Goal: Task Accomplishment & Management: Complete application form

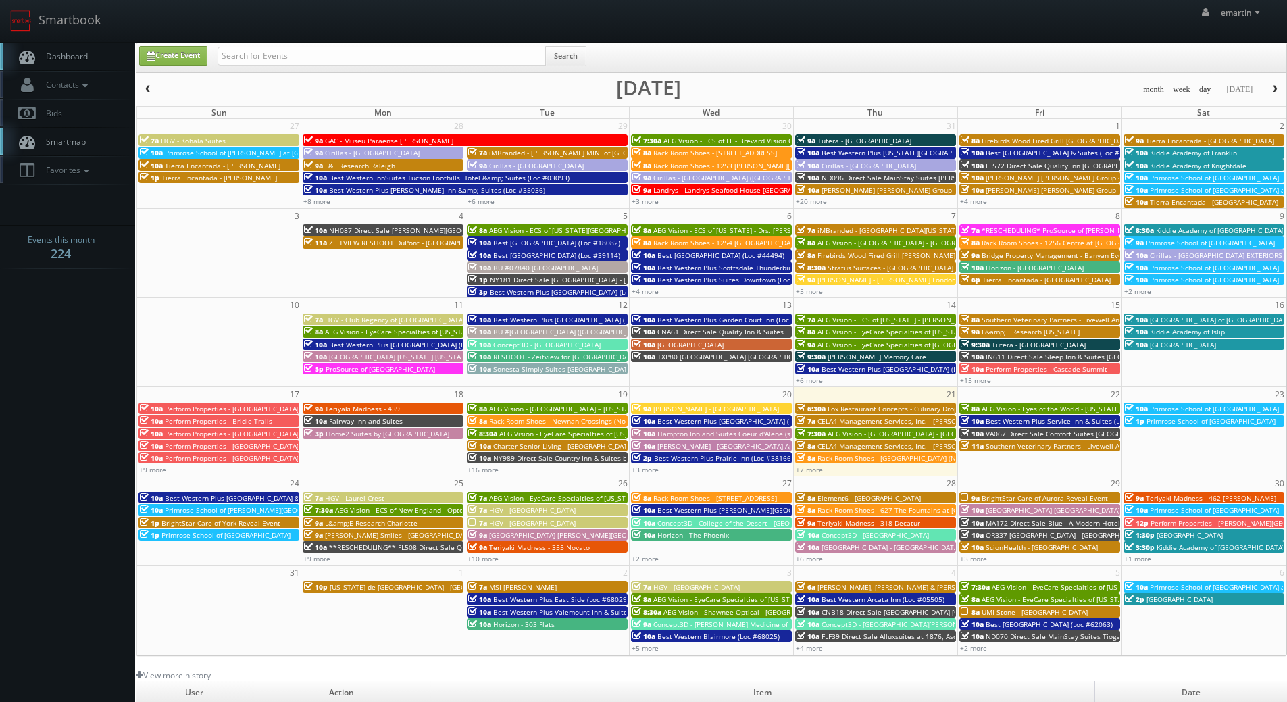
click at [72, 36] on link "Smartbook" at bounding box center [55, 21] width 111 height 42
click at [99, 23] on link "Smartbook" at bounding box center [55, 21] width 111 height 42
click at [65, 57] on span "Dashboard" at bounding box center [63, 56] width 49 height 11
click at [100, 371] on body "Smartbook Toggle Side Navigation Toggle Top Navigation emartin emartin Profile …" at bounding box center [643, 467] width 1287 height 934
click at [111, 49] on link "Dashboard" at bounding box center [67, 57] width 135 height 28
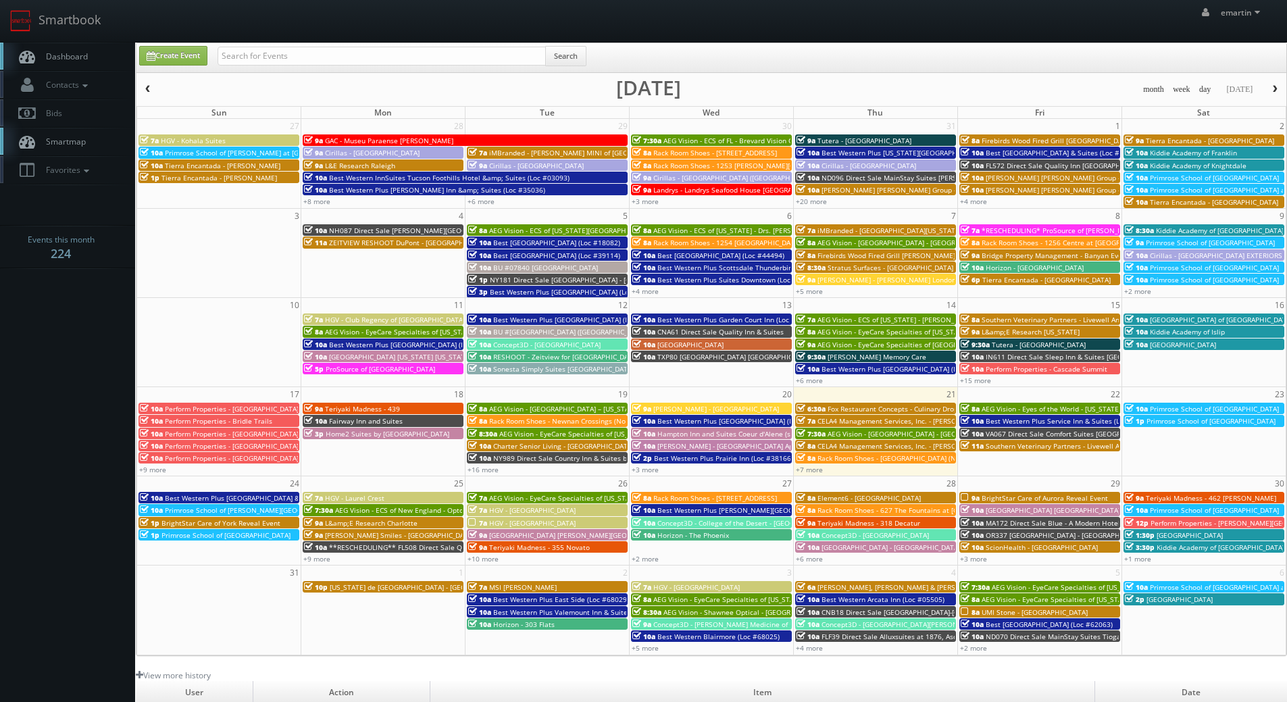
click at [78, 55] on span "Dashboard" at bounding box center [63, 56] width 49 height 11
click at [43, 45] on link "Dashboard" at bounding box center [67, 57] width 135 height 28
click at [95, 57] on link "Dashboard" at bounding box center [67, 57] width 135 height 28
click at [162, 51] on link "Create Event" at bounding box center [173, 56] width 68 height 20
type input "08/21/2025"
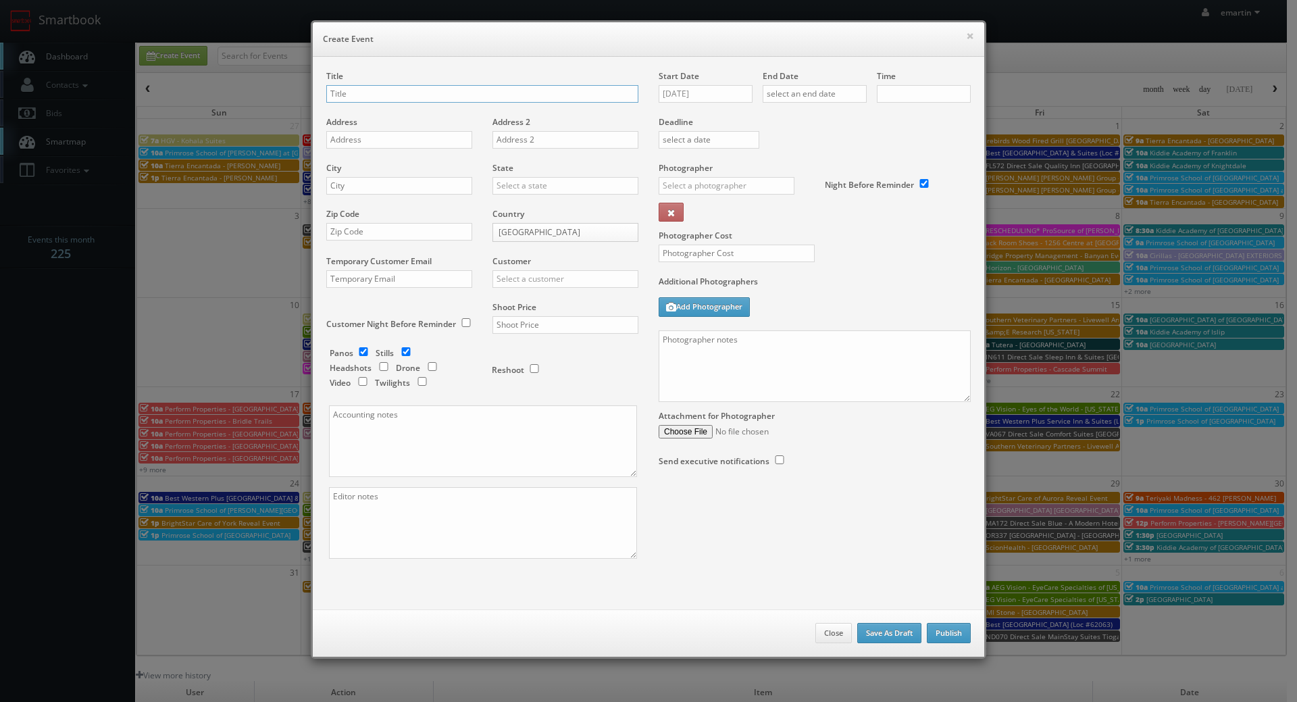
checkbox input "true"
type input "10:00am"
checkbox input "true"
click at [389, 86] on input "text" at bounding box center [482, 94] width 312 height 18
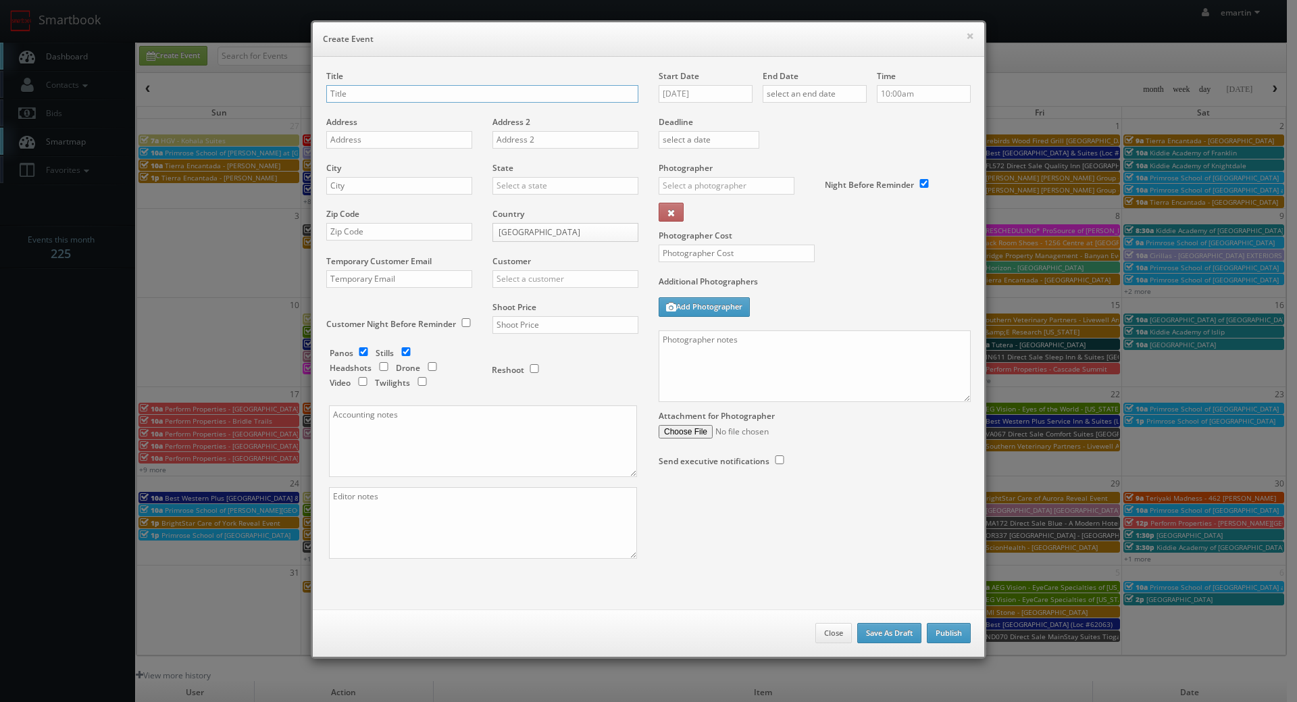
paste input "HGV"
type input "HGV - Cedar Breaks"
click at [574, 70] on div "Title HGV - Cedar Breaks Address Address 2 City State Alabama Alaska Arizona Ar…" at bounding box center [648, 333] width 671 height 553
click at [389, 136] on input "text" at bounding box center [399, 140] width 146 height 18
paste input "223 Hunter Ridge Road"
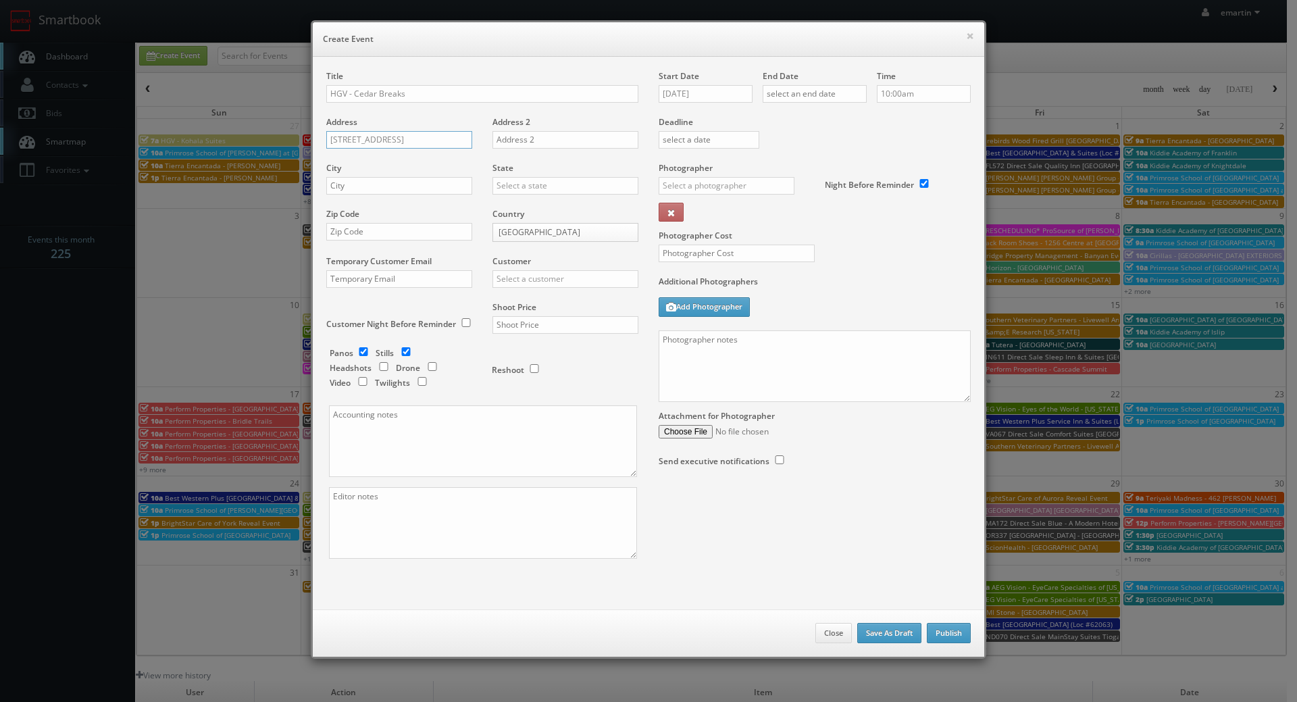
type input "223 Hunter Ridge Road"
drag, startPoint x: 370, startPoint y: 185, endPoint x: 464, endPoint y: 186, distance: 93.9
click at [370, 185] on input "text" at bounding box center [399, 186] width 146 height 18
paste input "Brian Head"
type input "Brian Head"
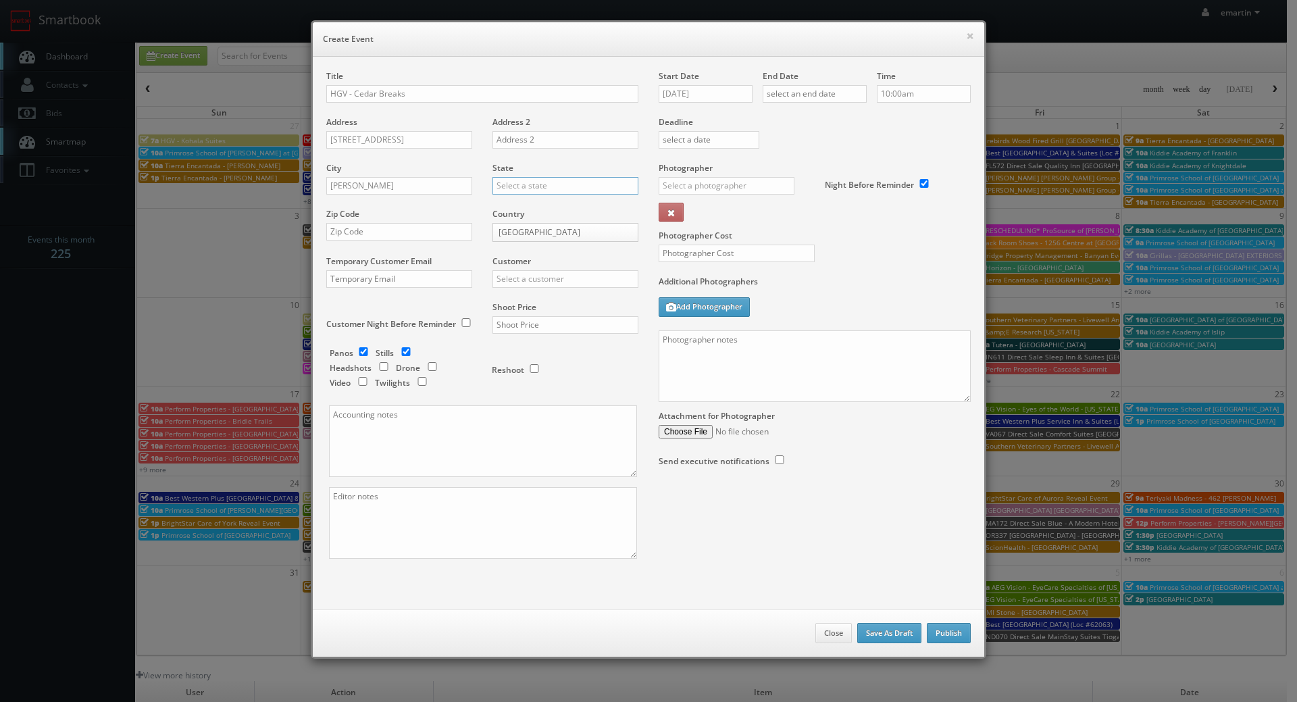
click at [525, 187] on input "text" at bounding box center [565, 186] width 146 height 18
click at [518, 209] on div "[US_STATE]" at bounding box center [565, 208] width 145 height 22
type input "[US_STATE]"
drag, startPoint x: 396, startPoint y: 190, endPoint x: 391, endPoint y: 201, distance: 11.2
click at [396, 190] on input "Brian Head" at bounding box center [399, 186] width 146 height 18
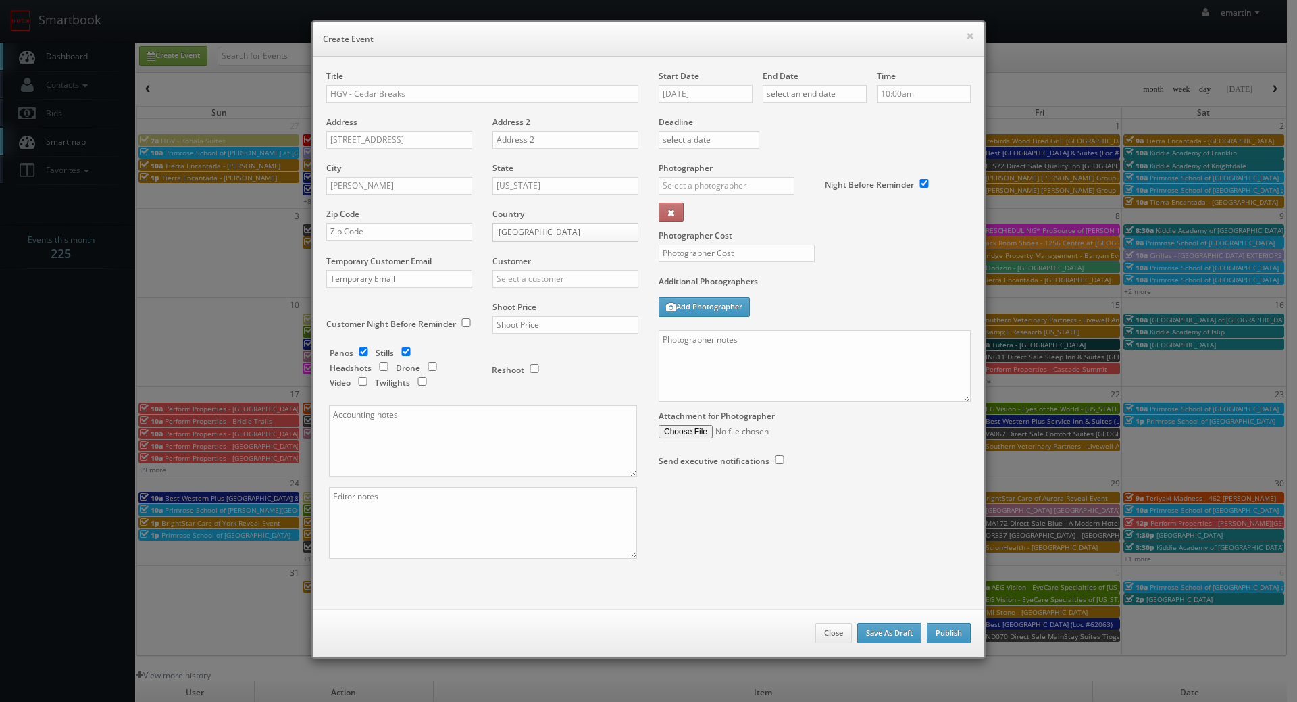
click at [380, 220] on div "Zip Code" at bounding box center [404, 231] width 156 height 46
drag, startPoint x: 376, startPoint y: 228, endPoint x: 380, endPoint y: 213, distance: 16.1
click at [376, 228] on input "text" at bounding box center [399, 232] width 146 height 18
paste input "84719"
type input "84719"
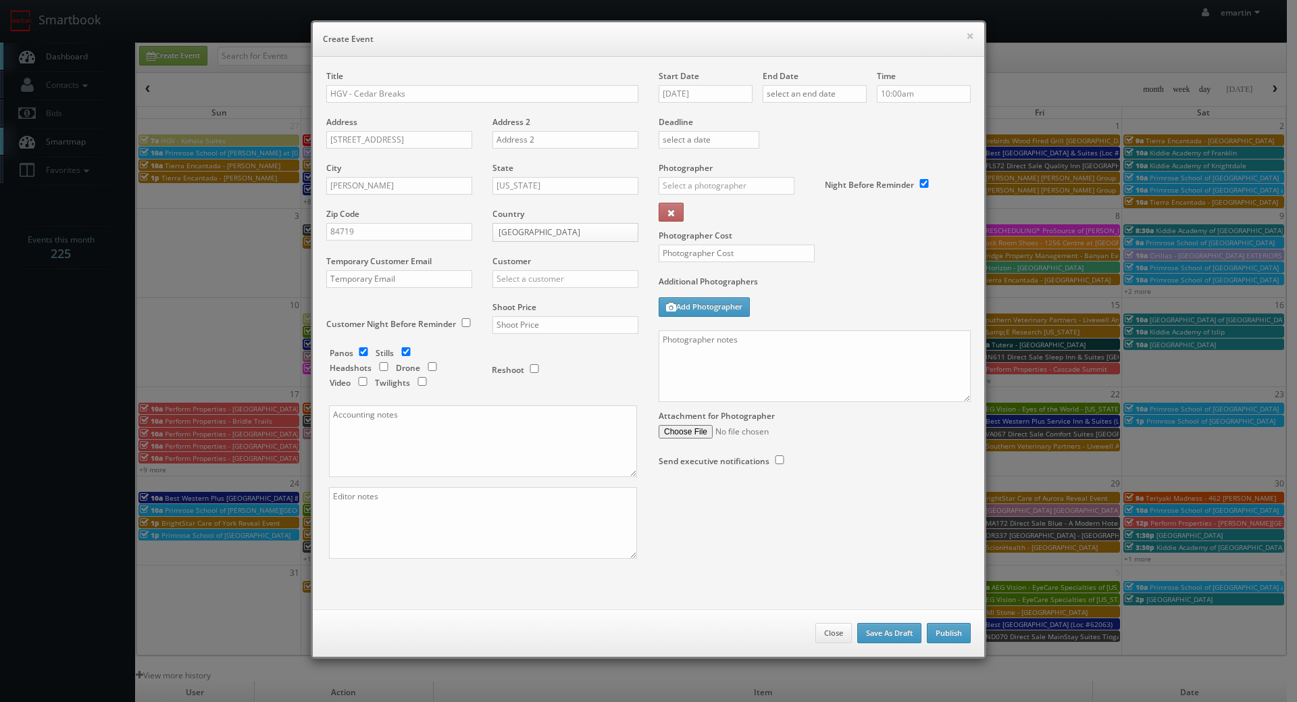
click at [867, 297] on div "Additional Photographers Add Photographer" at bounding box center [815, 303] width 312 height 55
click at [424, 367] on input "checkbox" at bounding box center [432, 366] width 20 height 9
checkbox input "true"
click at [588, 326] on input "text" at bounding box center [565, 325] width 146 height 18
click at [549, 280] on input "text" at bounding box center [565, 279] width 146 height 18
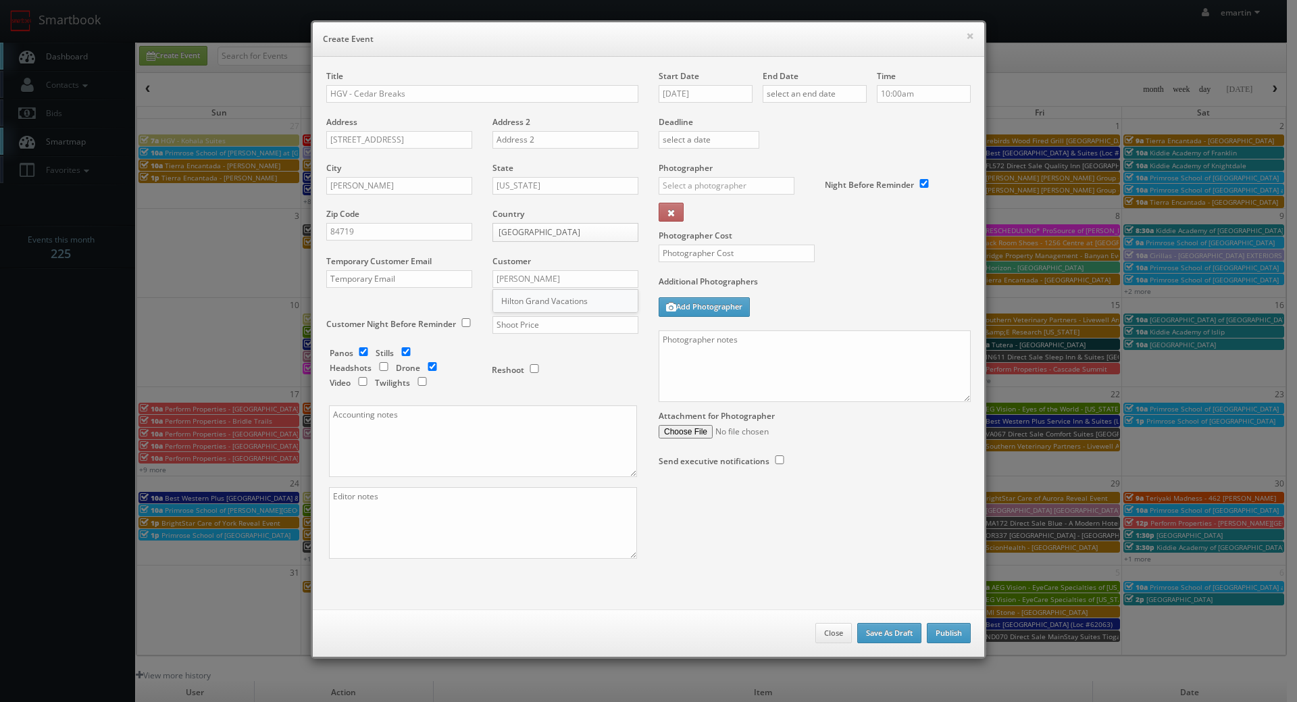
click at [527, 296] on div "Hilton Grand Vacations" at bounding box center [565, 301] width 145 height 22
type input "Hilton Grand Vacations"
click at [516, 328] on input "text" at bounding box center [565, 325] width 146 height 18
type input "3,950"
click at [702, 94] on input "08/21/2025" at bounding box center [706, 94] width 94 height 18
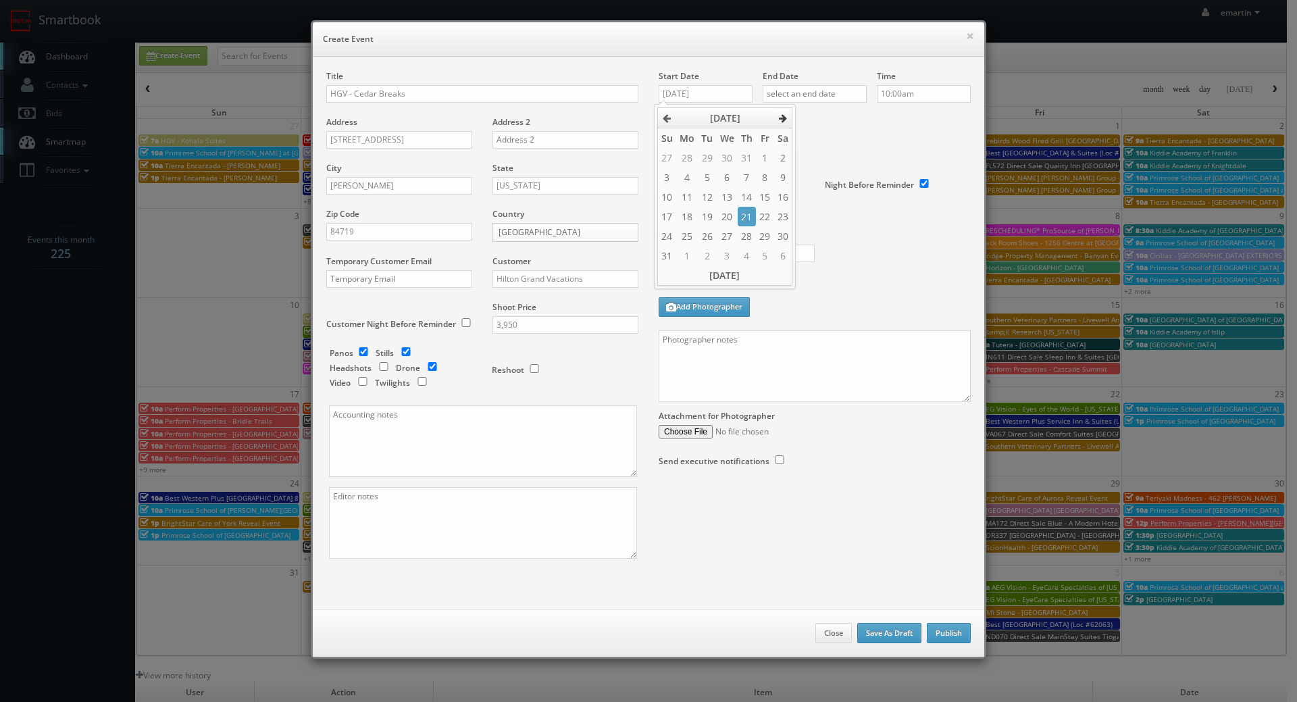
click at [783, 118] on icon at bounding box center [783, 117] width 8 height 9
click at [772, 180] on td "12" at bounding box center [765, 178] width 18 height 20
click at [775, 179] on td "13" at bounding box center [783, 178] width 18 height 20
type input "09/13/2025"
click at [829, 84] on div "End Date" at bounding box center [815, 93] width 104 height 46
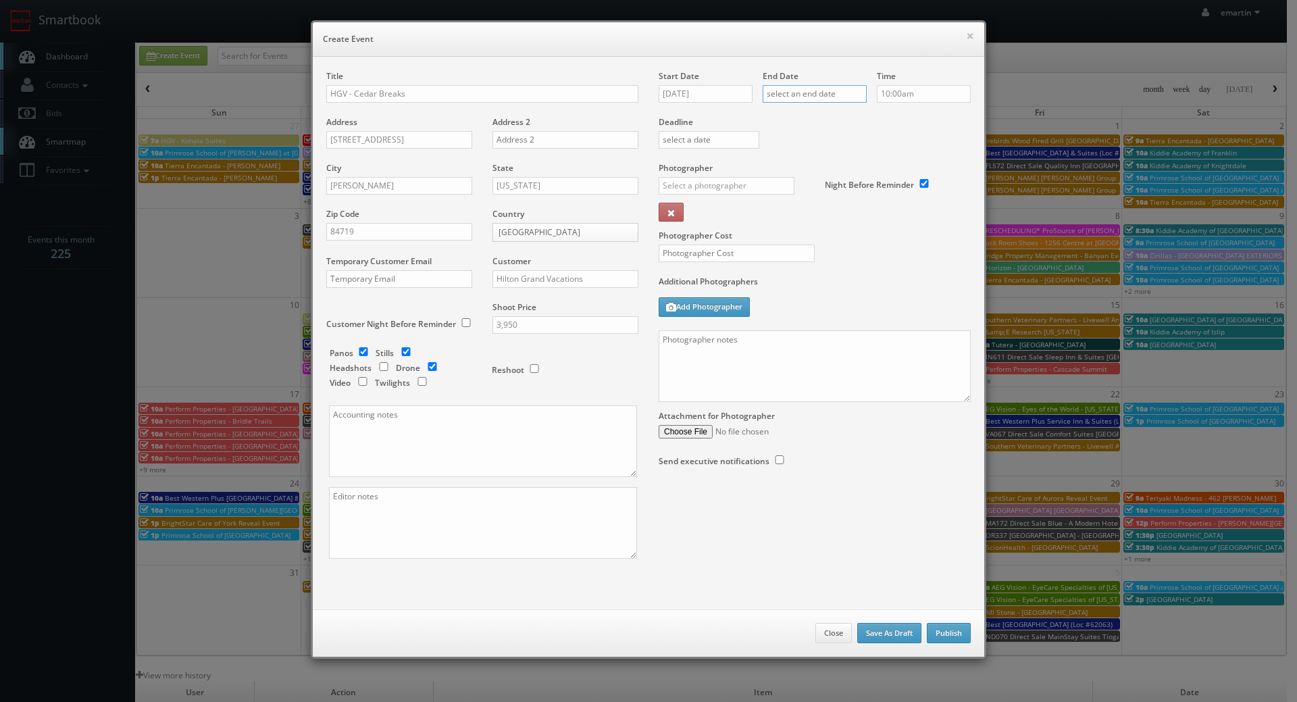
click at [835, 95] on input "text" at bounding box center [815, 94] width 104 height 18
click at [896, 118] on table "August 2025 Su Mo Tu We Th Fr Sa 27 28 29 30 31 1 2 3 4 5 6 7 8 9 10 11 12 13 1…" at bounding box center [828, 196] width 135 height 178
click at [890, 118] on icon at bounding box center [886, 117] width 8 height 9
click at [890, 117] on icon at bounding box center [886, 117] width 8 height 9
click at [795, 194] on td "13" at bounding box center [790, 197] width 22 height 20
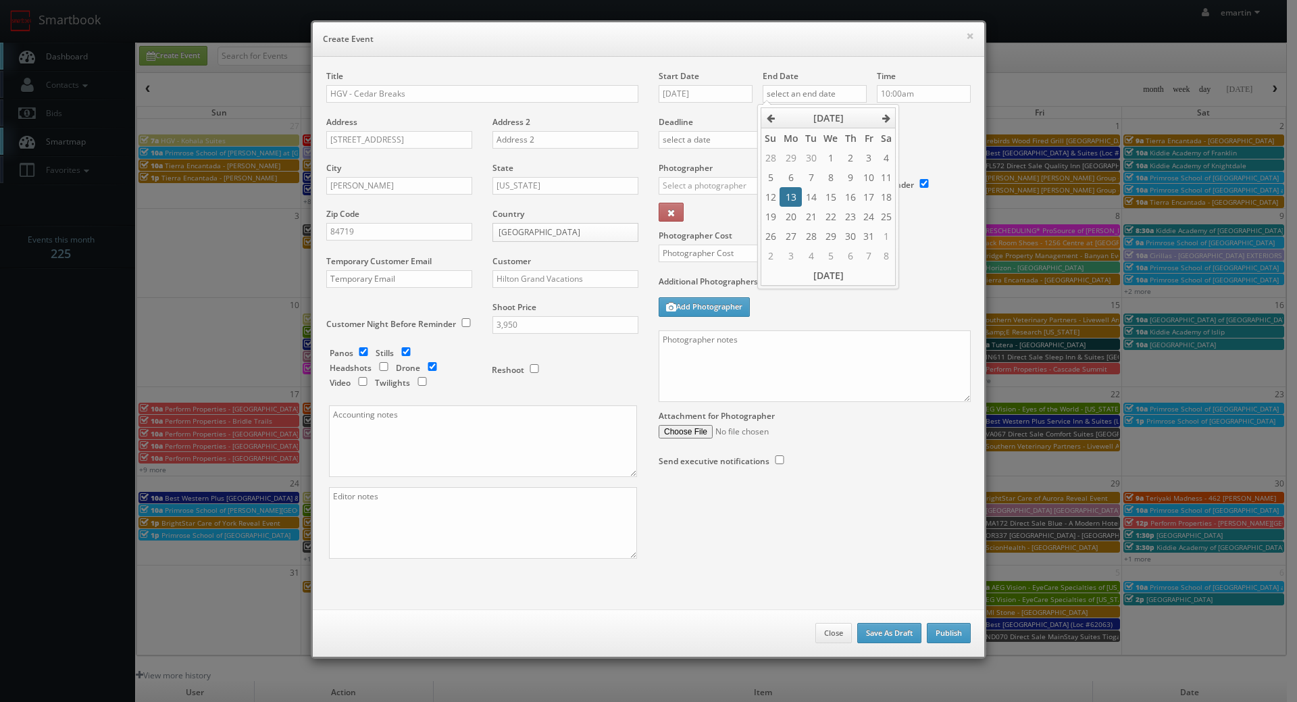
type input "10/13/2025"
click at [728, 100] on input "09/13/2025" at bounding box center [706, 94] width 94 height 18
click at [784, 109] on th at bounding box center [783, 118] width 18 height 20
click at [687, 192] on td "13" at bounding box center [687, 197] width 22 height 20
type input "10/13/2025"
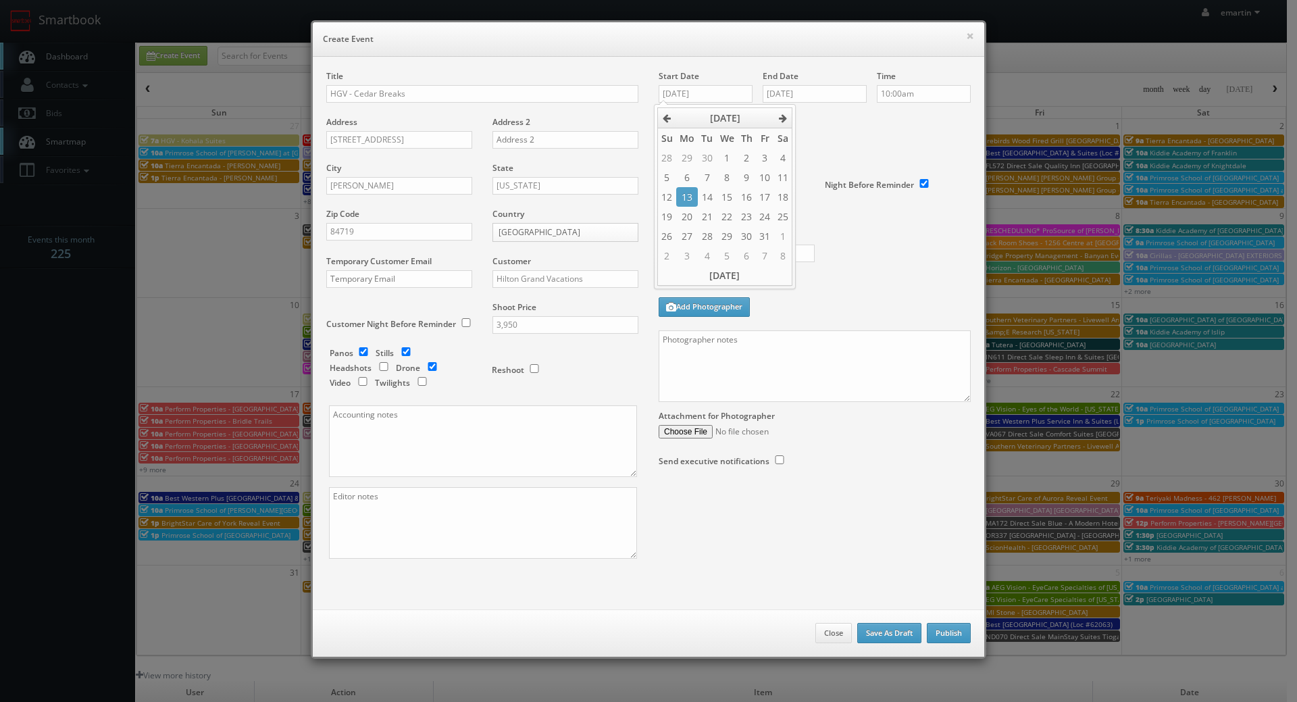
click at [895, 138] on div "Deadline" at bounding box center [814, 116] width 332 height 92
click at [913, 84] on div "Time 10:00am" at bounding box center [919, 93] width 104 height 46
click at [903, 100] on input "10:00am" at bounding box center [924, 94] width 94 height 18
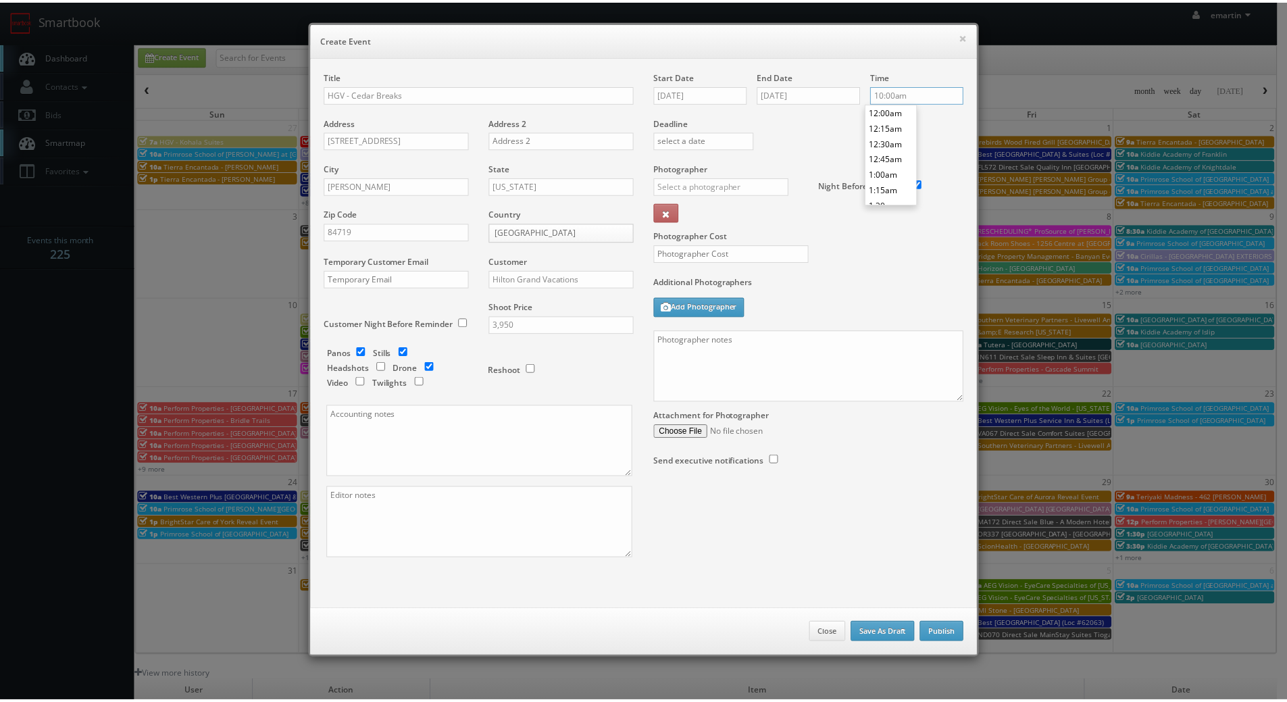
scroll to position [403, 0]
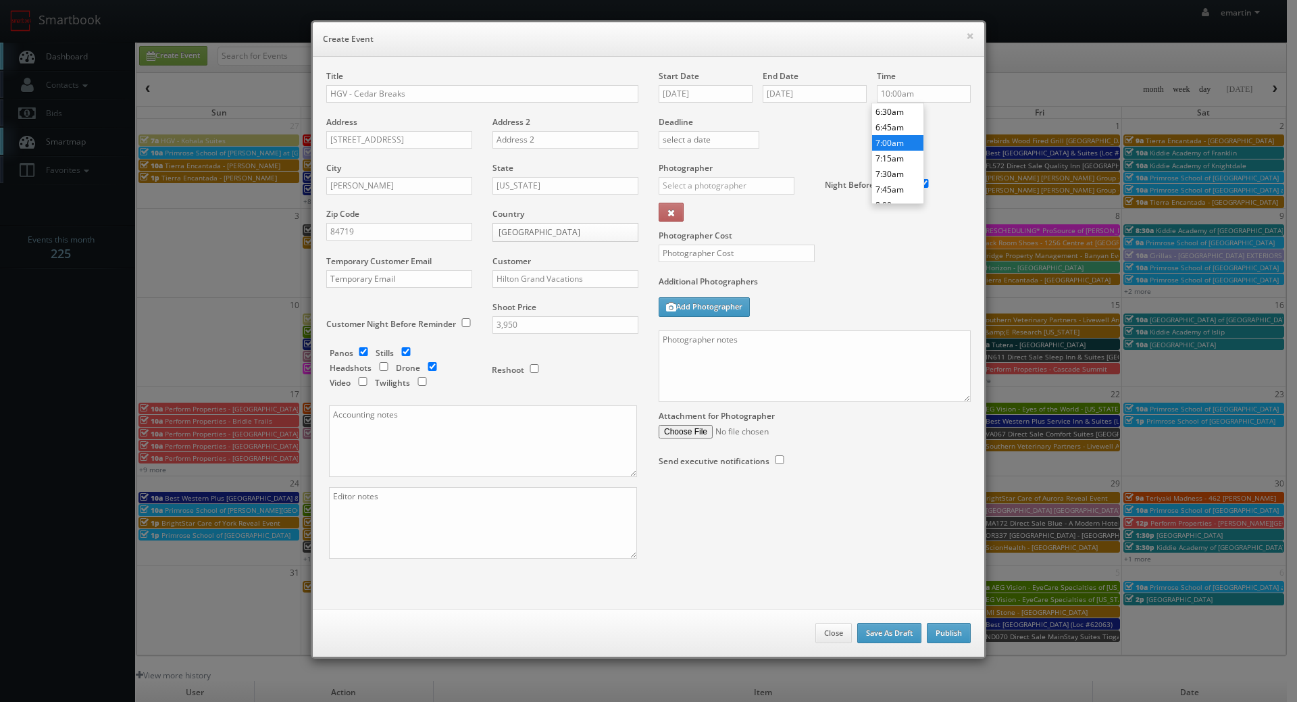
type input "7:00am"
click at [894, 140] on li "7:00am" at bounding box center [897, 143] width 51 height 16
click at [840, 147] on div "Deadline" at bounding box center [814, 116] width 332 height 92
click at [739, 186] on input "text" at bounding box center [727, 186] width 136 height 18
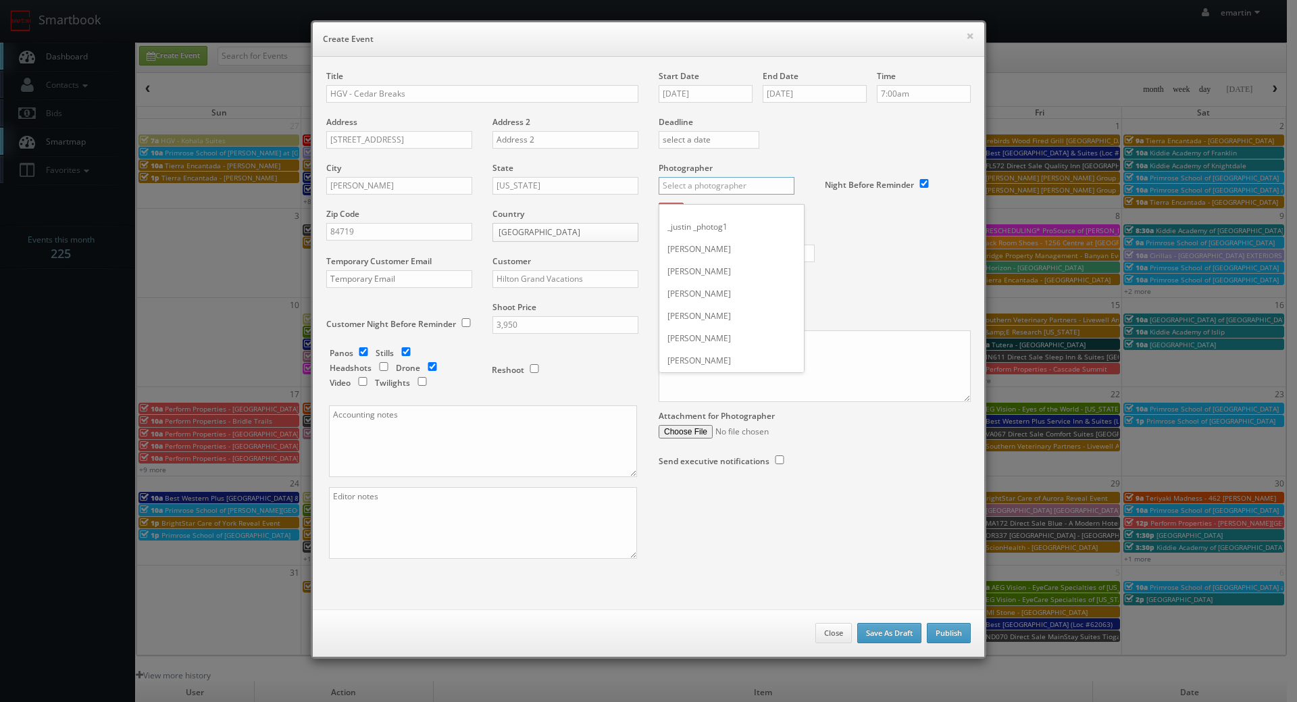
type input "e"
click at [713, 215] on div "Keith Zacharski" at bounding box center [731, 216] width 145 height 22
type input "Keith Zacharski"
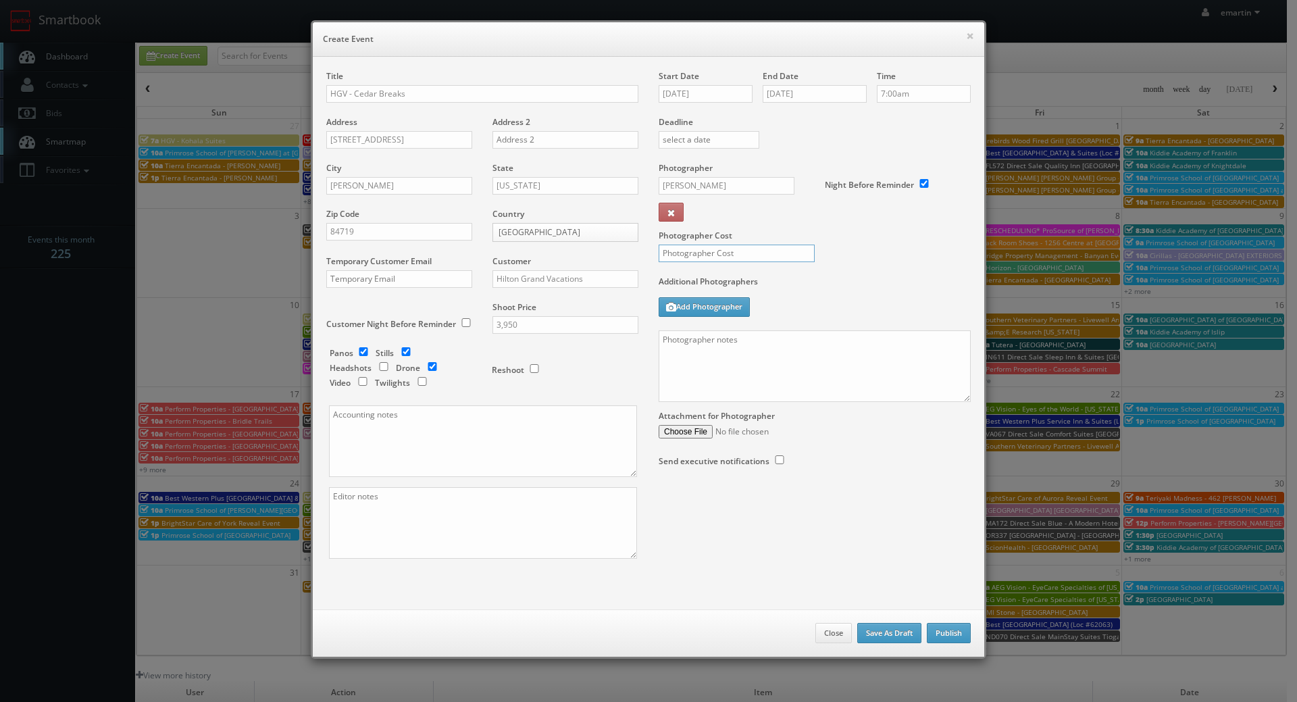
click at [705, 249] on input "text" at bounding box center [737, 254] width 156 height 18
type input "2,000"
click at [788, 367] on textarea at bounding box center [815, 366] width 312 height 72
click at [726, 375] on textarea at bounding box center [815, 366] width 312 height 72
click at [800, 408] on div "Attachment for Photographer" at bounding box center [815, 420] width 312 height 36
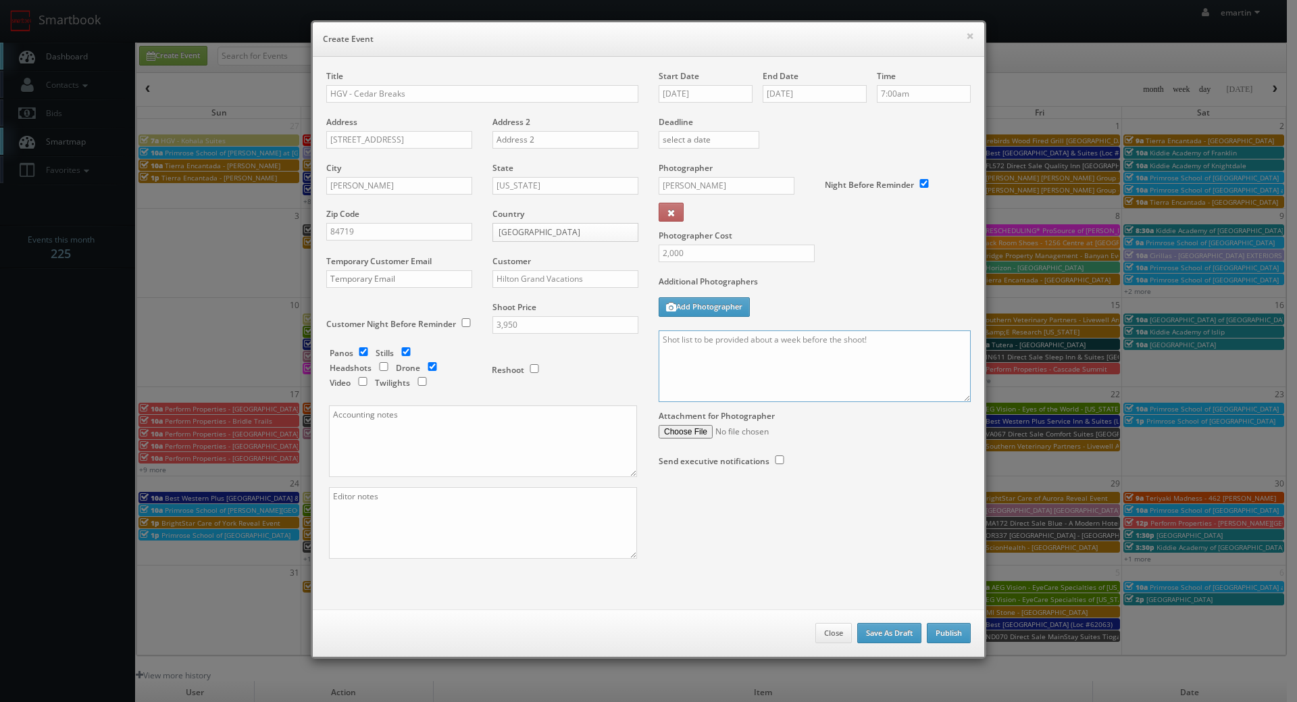
click at [871, 363] on textarea "Shot list to be provided about a week before the shoot!" at bounding box center [815, 366] width 312 height 72
type textarea "Shot list to be provided about a week before the shoot! 49 photos + virtual tou…"
click at [945, 627] on button "Publish" at bounding box center [949, 633] width 44 height 20
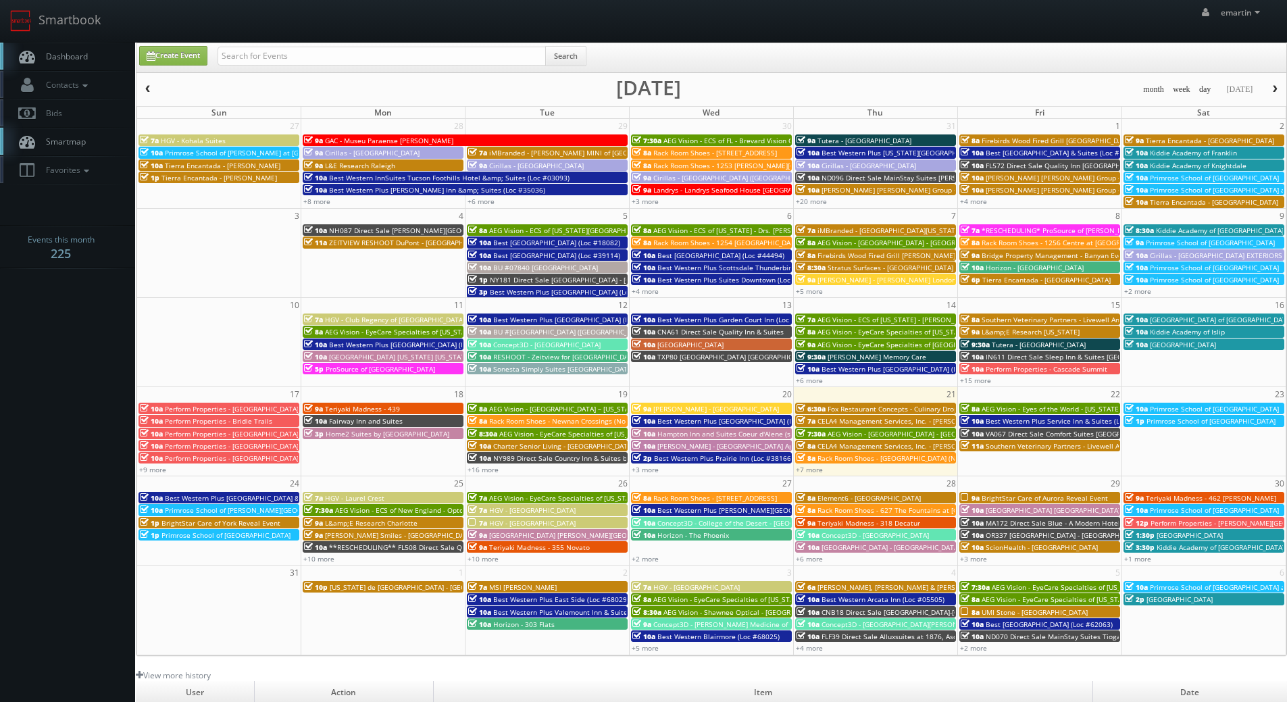
click at [78, 51] on span "Dashboard" at bounding box center [63, 56] width 49 height 11
click at [61, 45] on link "Dashboard" at bounding box center [67, 57] width 135 height 28
click at [355, 45] on div "Create Event Search" at bounding box center [711, 57] width 1150 height 29
click at [353, 49] on input "text" at bounding box center [381, 56] width 328 height 19
type input "27002"
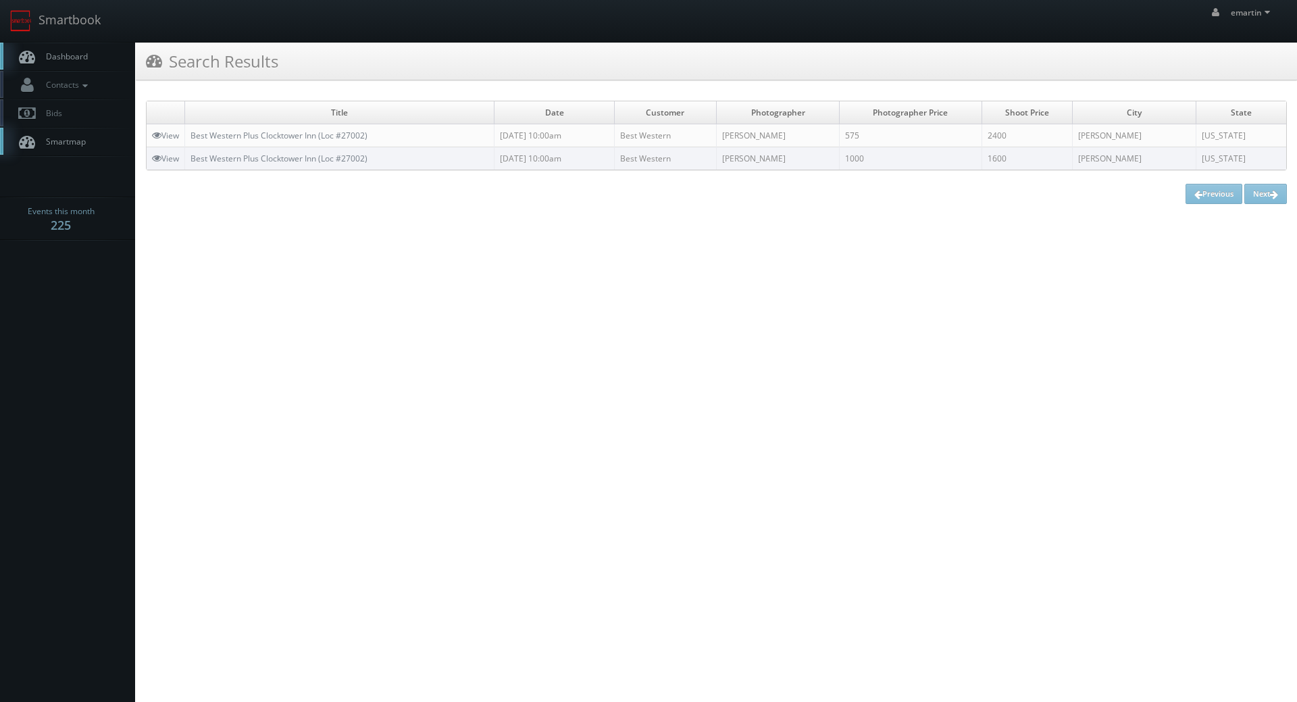
click at [613, 308] on html "Smartbook Toggle Side Navigation Toggle Top Navigation emartin emartin Profile …" at bounding box center [648, 351] width 1297 height 702
click at [57, 50] on link "Dashboard" at bounding box center [67, 57] width 135 height 28
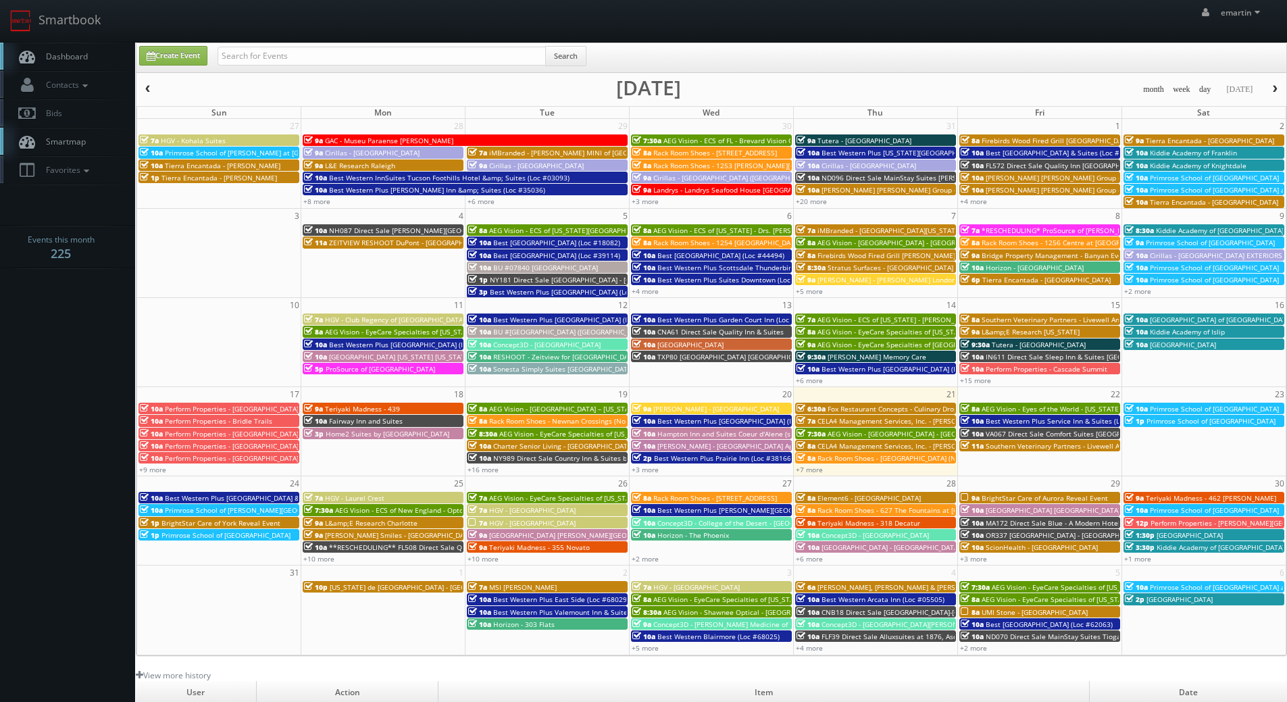
drag, startPoint x: 698, startPoint y: 52, endPoint x: 631, endPoint y: 47, distance: 67.0
click at [698, 52] on div "Create Event Search" at bounding box center [712, 59] width 1167 height 26
click at [85, 43] on link "Dashboard" at bounding box center [67, 57] width 135 height 28
click at [298, 40] on div "emartin emartin Profile Logout" at bounding box center [643, 21] width 1287 height 42
click at [84, 30] on link "Smartbook" at bounding box center [55, 21] width 111 height 42
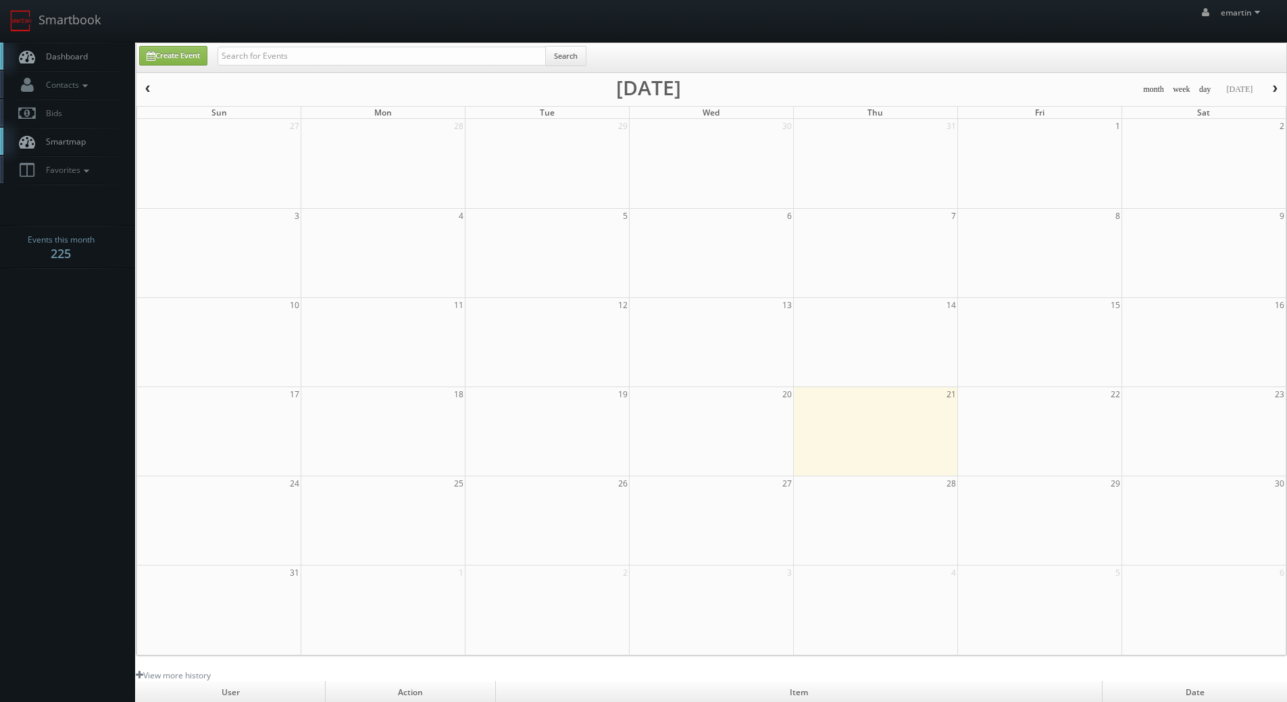
click at [174, 49] on link "Create Event" at bounding box center [173, 56] width 68 height 20
type input "08/21/2025"
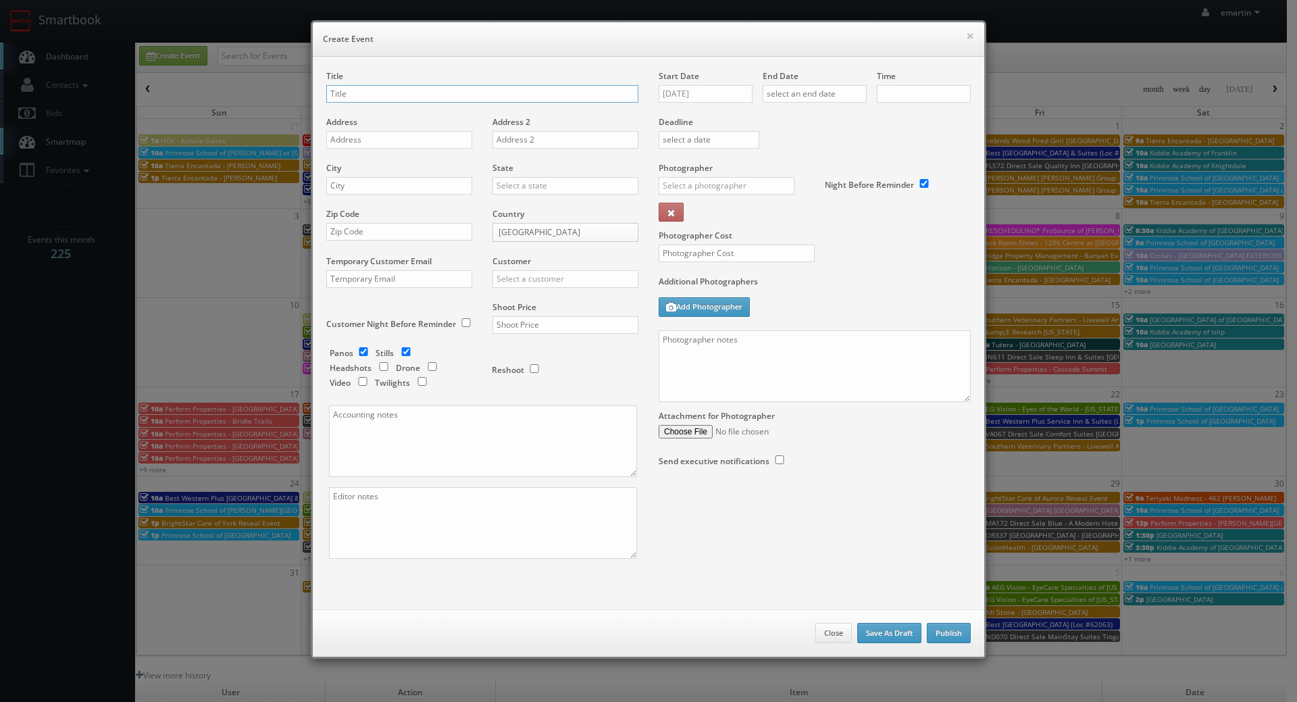
checkbox input "true"
type input "10:00am"
checkbox input "true"
paste input "Best Western Plus Valdosta Hotel & Suites"
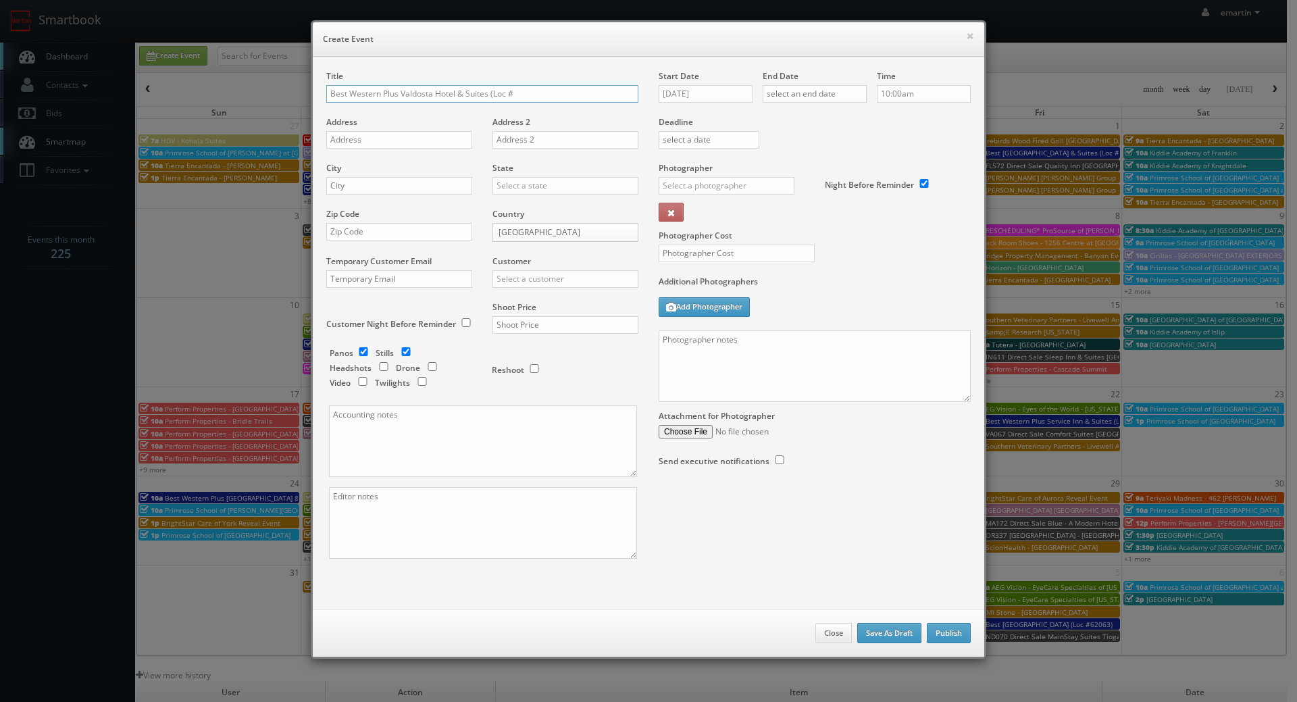
click at [561, 95] on input "Best Western Plus Valdosta Hotel & Suites (Loc #" at bounding box center [482, 94] width 312 height 18
paste input "11213"
type input "Best Western Plus Valdosta Hotel & Suites (Loc #11213)"
click at [356, 136] on input "text" at bounding box center [399, 140] width 146 height 18
paste input "4025 Northlake Dr"
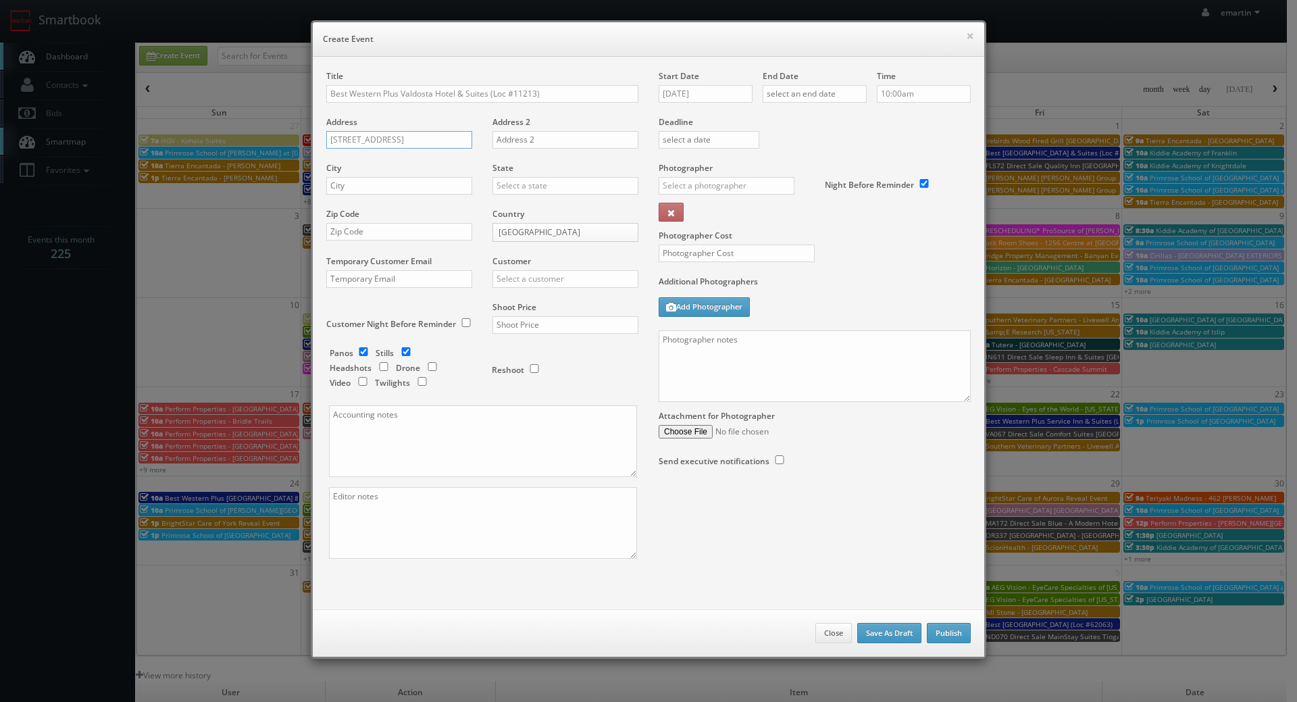
type input "4025 Northlake Dr"
click at [398, 178] on input "text" at bounding box center [399, 186] width 146 height 18
paste input "Valdosta"
type input "Valdosta"
click at [499, 177] on input "text" at bounding box center [565, 186] width 146 height 18
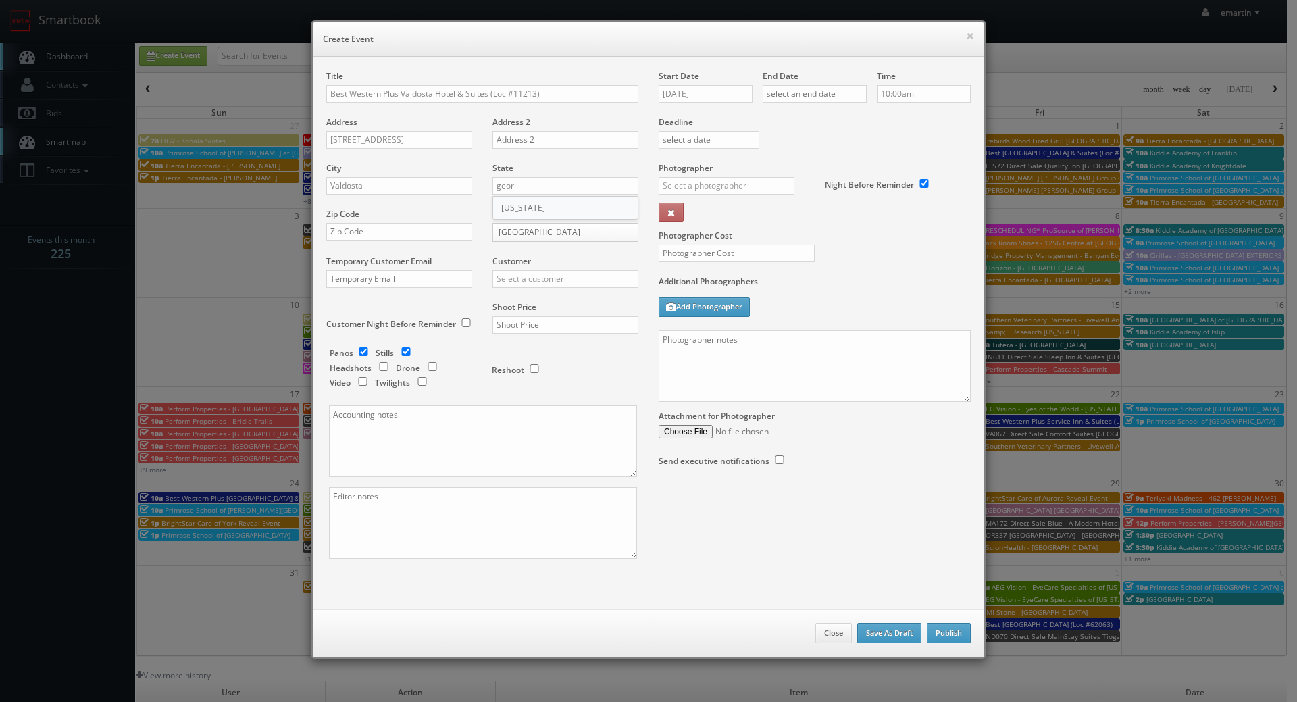
click at [536, 203] on div "[US_STATE]" at bounding box center [565, 208] width 145 height 22
type input "[US_STATE]"
drag, startPoint x: 421, startPoint y: 225, endPoint x: 453, endPoint y: 230, distance: 31.5
click at [421, 225] on input "text" at bounding box center [399, 232] width 146 height 18
paste input "31602"
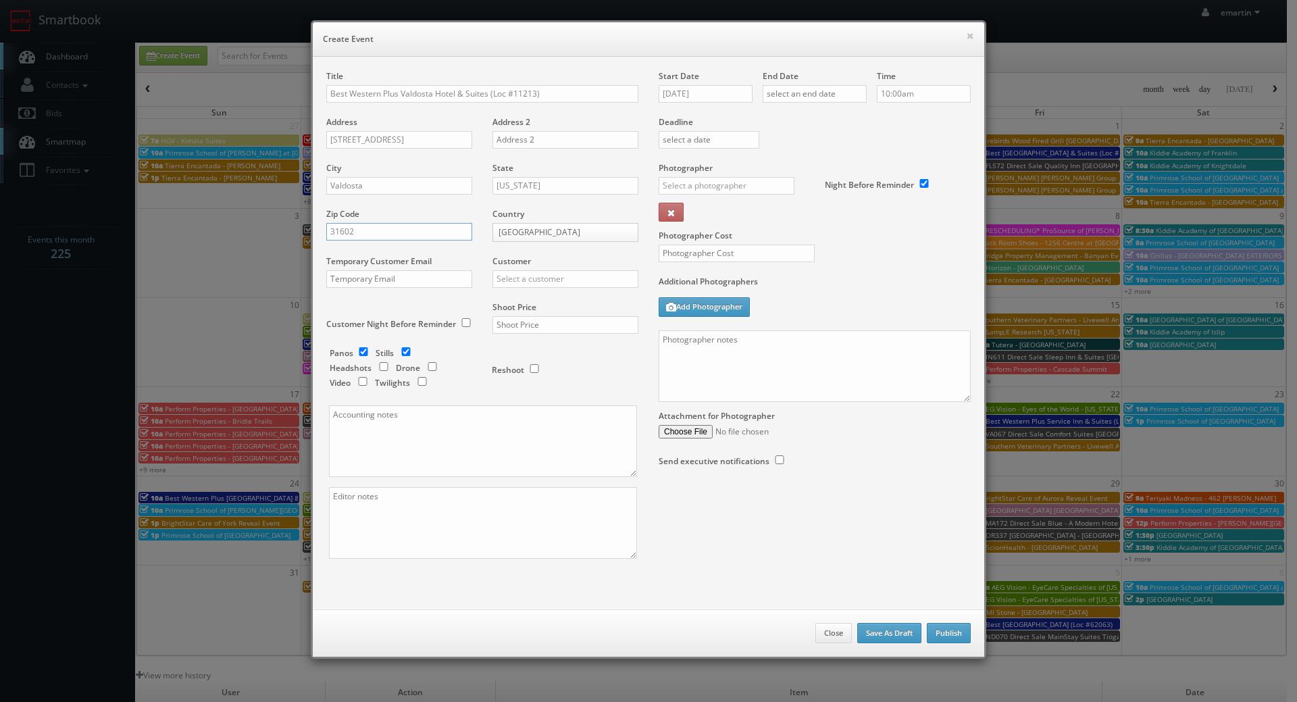
type input "31602"
click at [567, 266] on div "Customer Choice Hotels ACC Concept3D Firebirds GBV Choice Hotels Canada Heartla…" at bounding box center [560, 278] width 156 height 46
click at [559, 276] on input "text" at bounding box center [565, 279] width 146 height 18
type input "best we"
click at [551, 319] on input "text" at bounding box center [565, 325] width 146 height 18
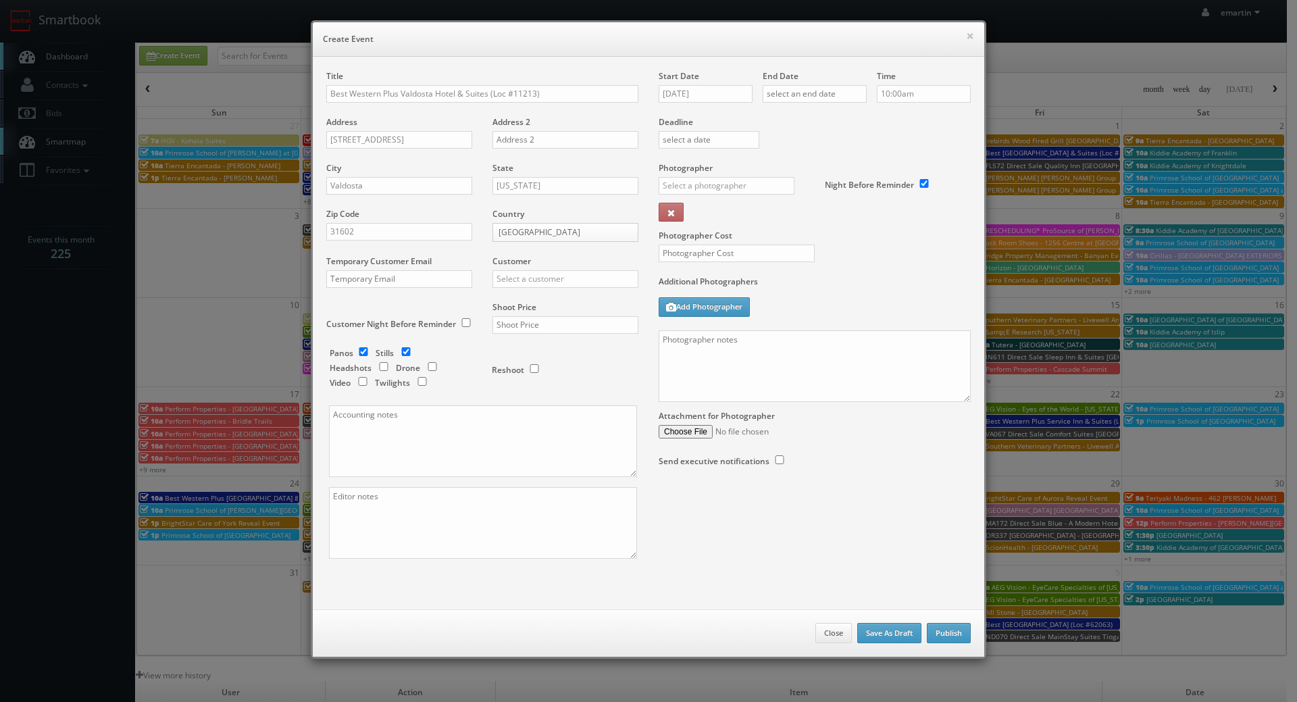
click at [537, 300] on div "Customer Choice Hotels ACC Concept3D Firebirds GBV Choice Hotels Canada Heartla…" at bounding box center [560, 278] width 156 height 46
click at [525, 275] on input "text" at bounding box center [565, 279] width 146 height 18
drag, startPoint x: 559, startPoint y: 295, endPoint x: 497, endPoint y: 310, distance: 63.2
click at [558, 294] on div "Best Western" at bounding box center [565, 301] width 145 height 22
type input "Best Western"
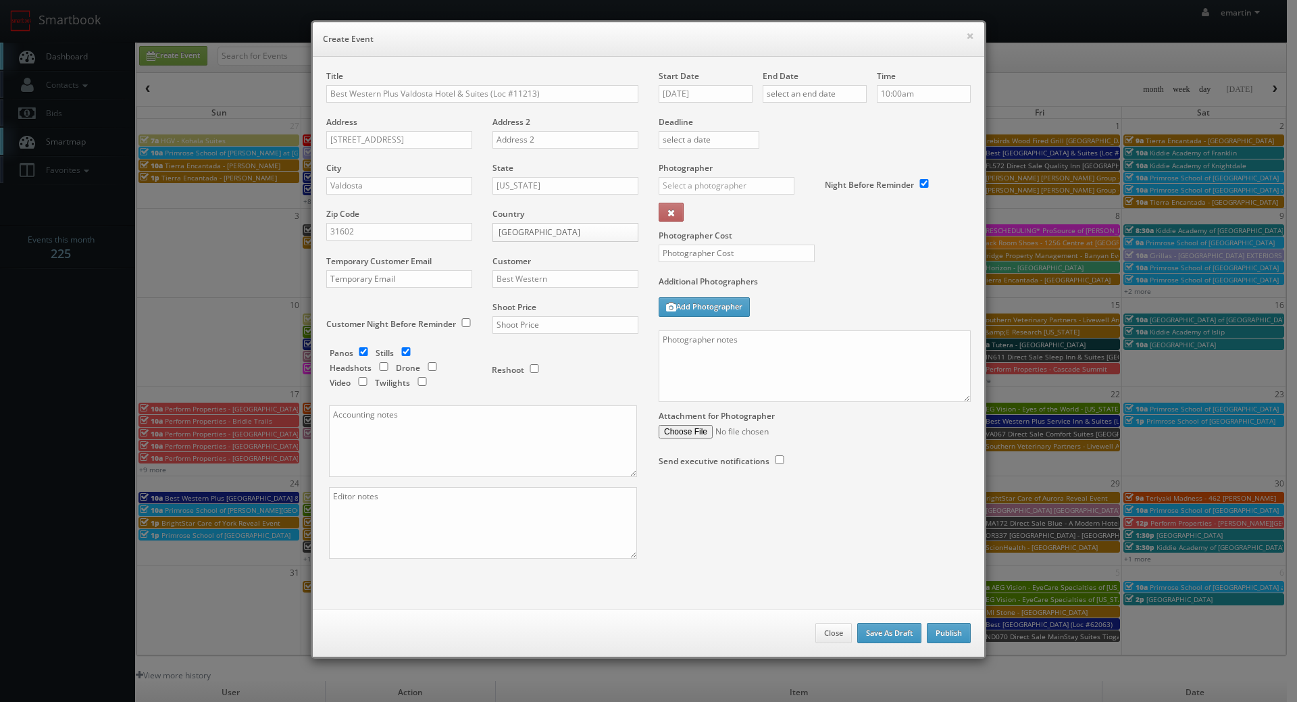
click at [862, 280] on label "Additional Photographers" at bounding box center [815, 285] width 312 height 18
click at [556, 332] on input "text" at bounding box center [565, 325] width 146 height 18
type input "2,400"
drag, startPoint x: 361, startPoint y: 355, endPoint x: 377, endPoint y: 359, distance: 16.1
click at [362, 355] on input "checkbox" at bounding box center [363, 351] width 20 height 9
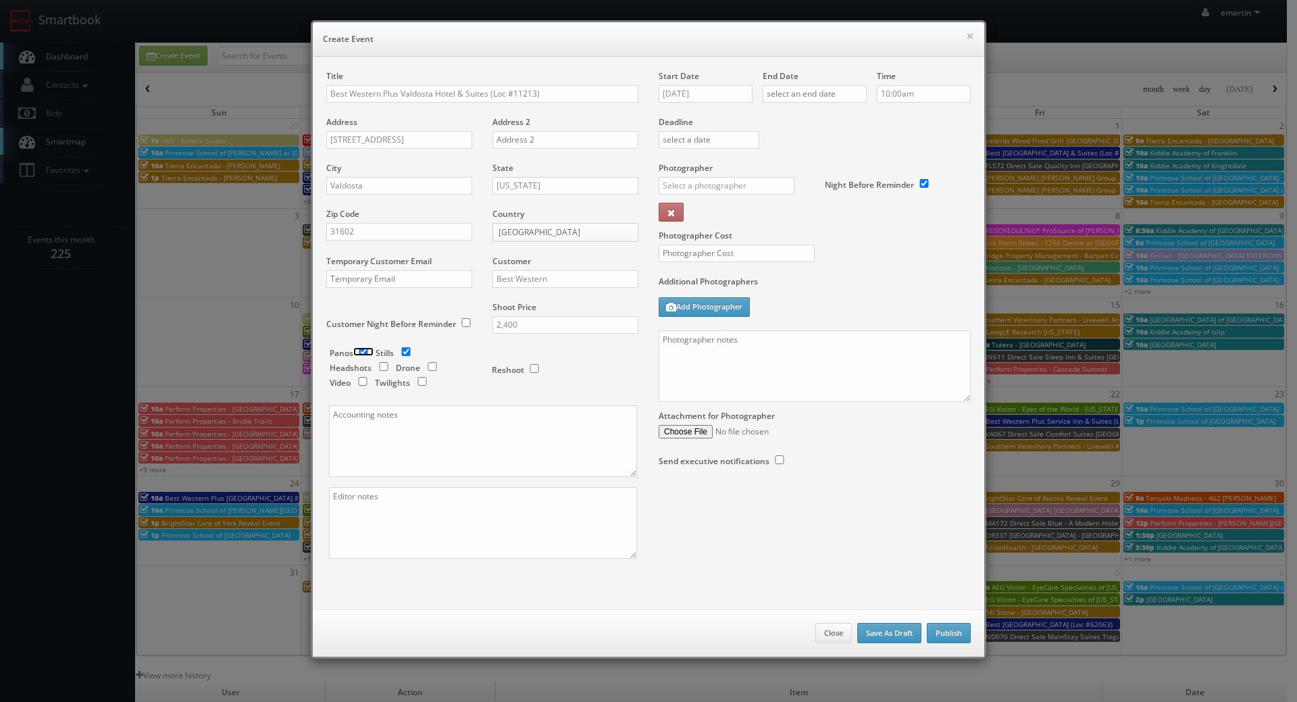
checkbox input "false"
click at [419, 379] on input "checkbox" at bounding box center [422, 381] width 20 height 9
checkbox input "true"
click at [711, 100] on input "08/21/2025" at bounding box center [706, 94] width 94 height 18
click at [727, 230] on td "27" at bounding box center [726, 236] width 21 height 20
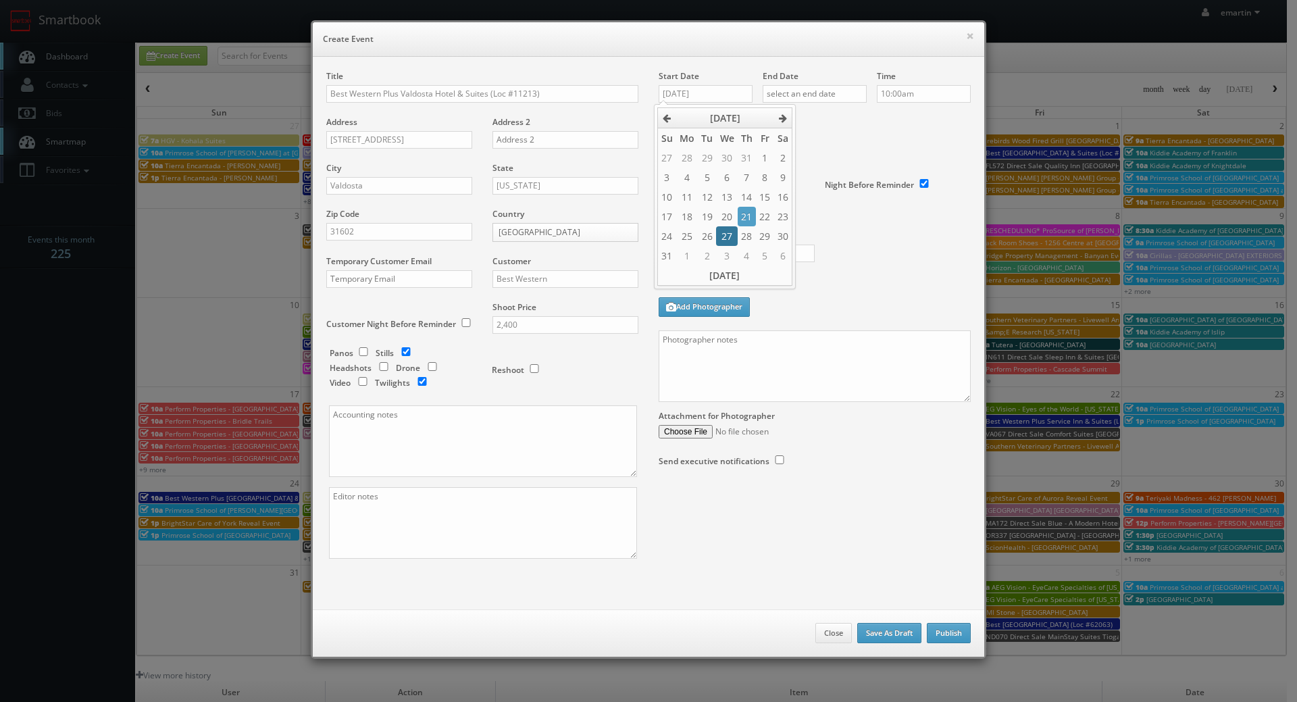
type input "08/27/2025"
click at [811, 90] on input "text" at bounding box center [815, 94] width 104 height 18
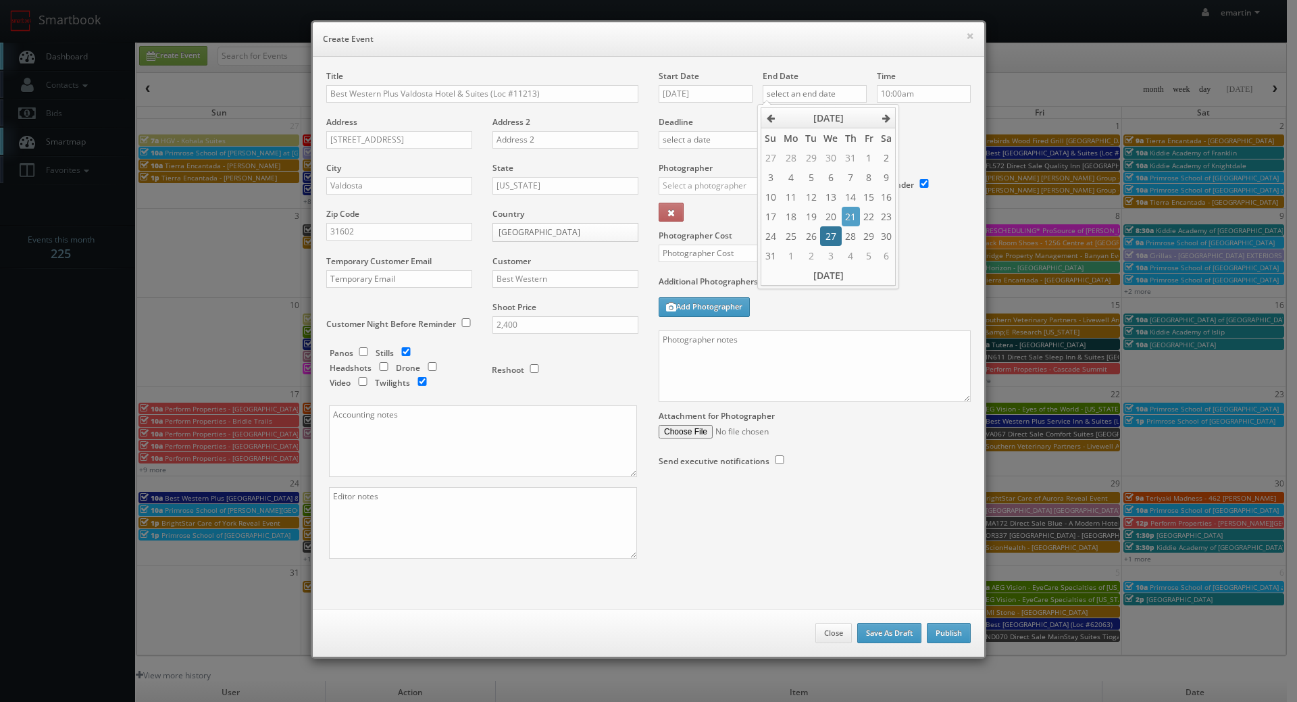
click at [828, 232] on td "27" at bounding box center [830, 236] width 21 height 20
type input "08/27/2025"
click at [921, 109] on div "Time 10:00am" at bounding box center [919, 93] width 104 height 46
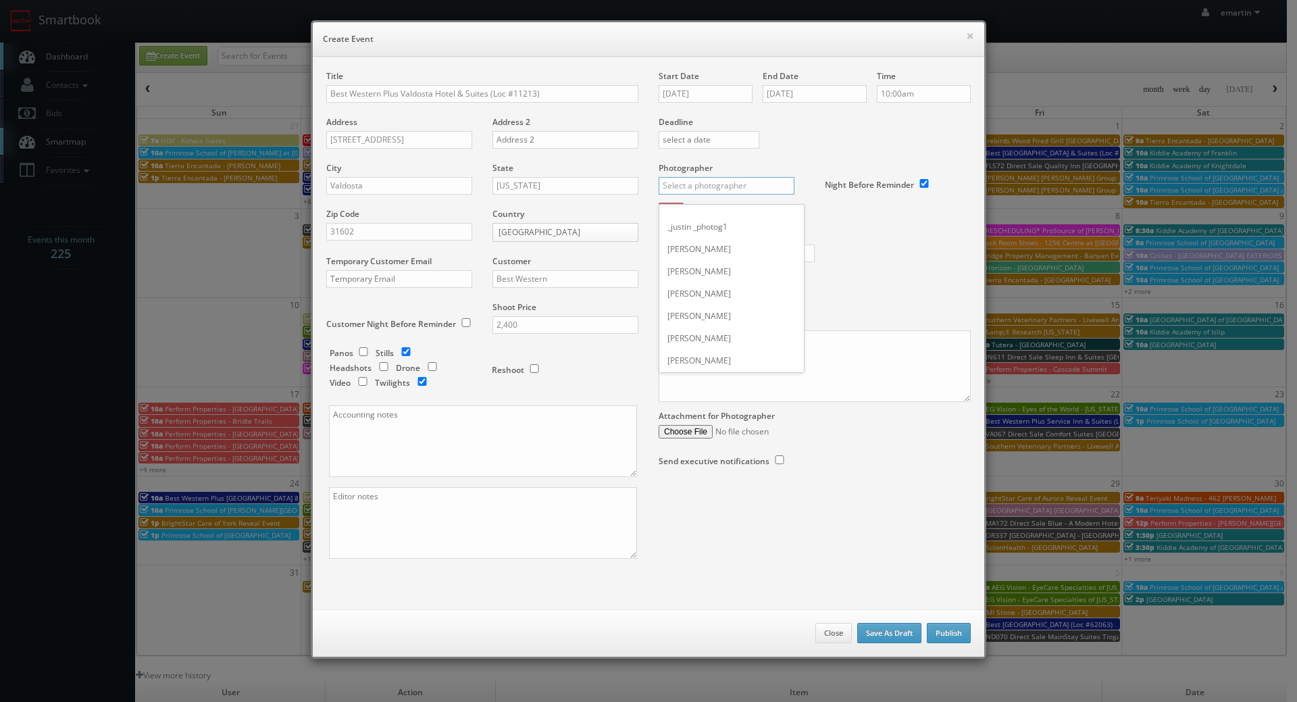
click at [738, 182] on input "text" at bounding box center [727, 186] width 136 height 18
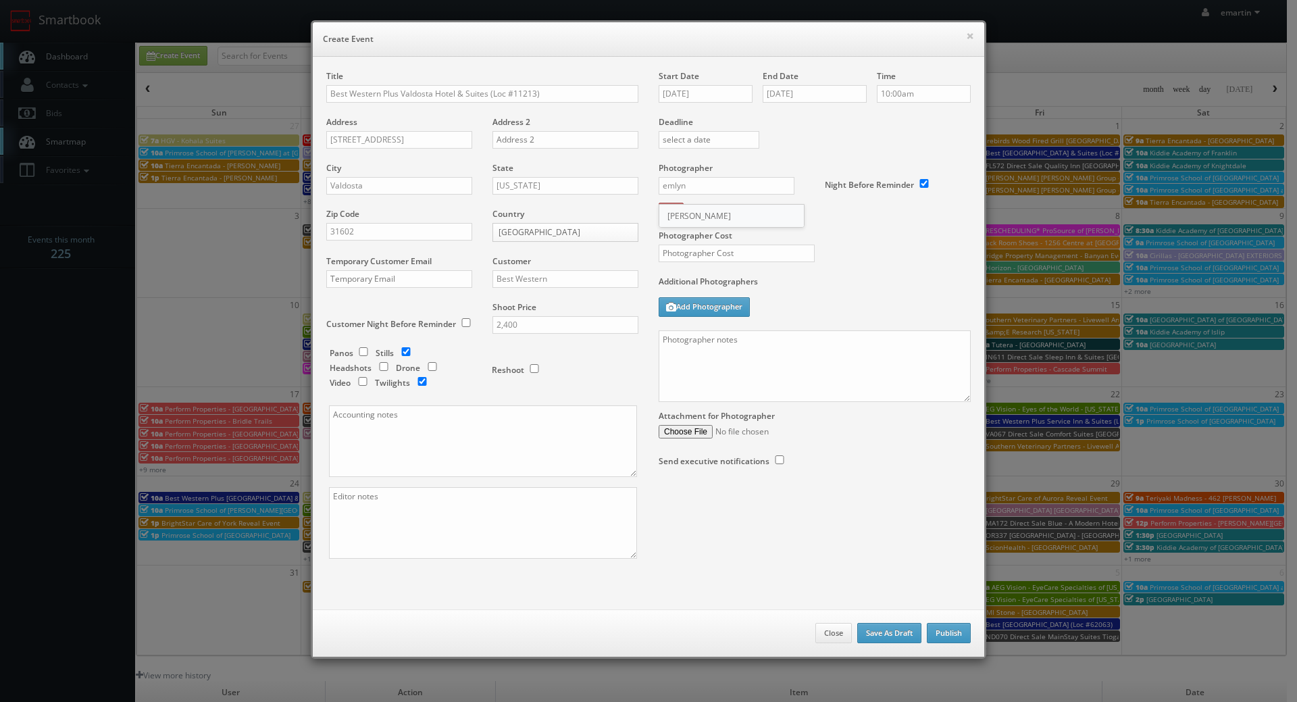
click at [723, 209] on div "Emlyn James" at bounding box center [731, 216] width 145 height 22
type input "Emlyn James"
click at [721, 259] on input "text" at bounding box center [737, 254] width 156 height 18
type input "725"
click at [867, 266] on div "Photographer Cost 725" at bounding box center [814, 218] width 332 height 113
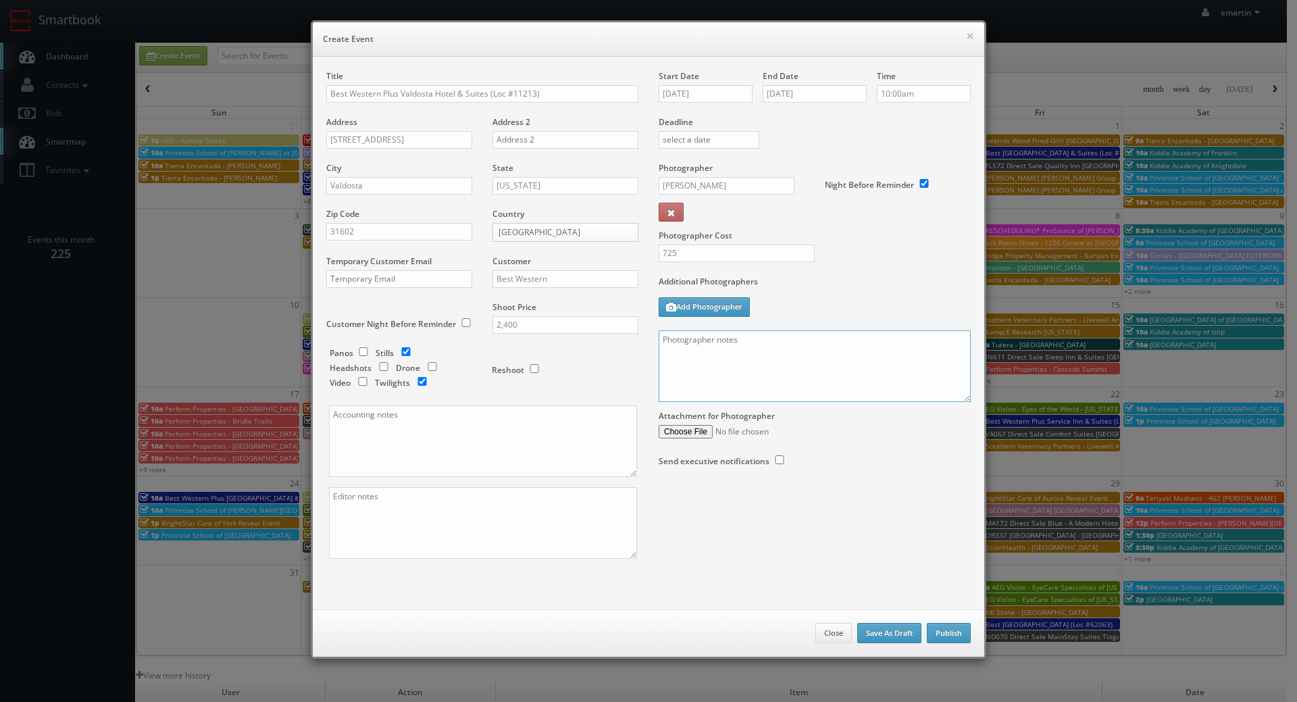
click at [833, 368] on textarea at bounding box center [815, 366] width 312 height 72
paste textarea "Onsite contact is ______. Overnight stay ___. Stills, and exterior twilights. F…"
drag, startPoint x: 954, startPoint y: 394, endPoint x: 965, endPoint y: 423, distance: 31.6
click at [958, 444] on div "Start Date 08/27/2025 End Date 08/27/2025 Time 10:00am Deadline Photographer Em…" at bounding box center [814, 281] width 332 height 423
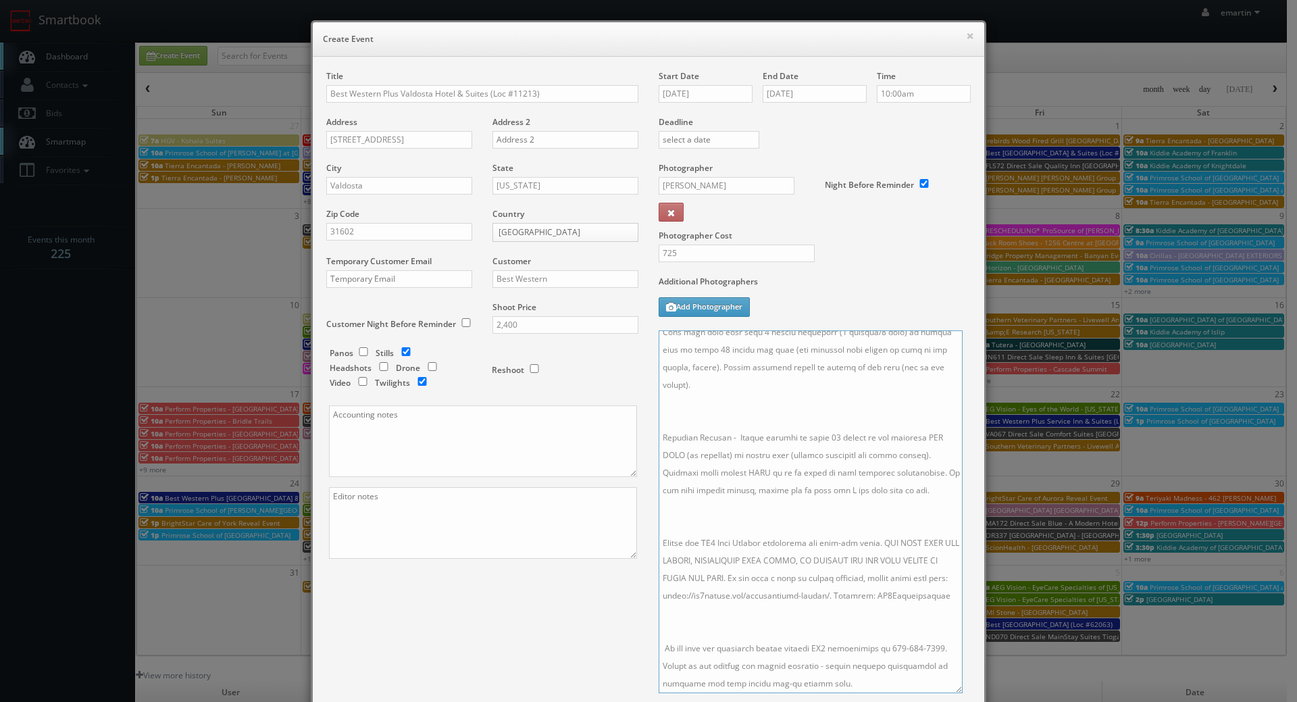
drag, startPoint x: 959, startPoint y: 405, endPoint x: 952, endPoint y: 690, distance: 285.1
click at [952, 690] on textarea at bounding box center [811, 511] width 304 height 363
click at [881, 622] on textarea at bounding box center [811, 513] width 305 height 367
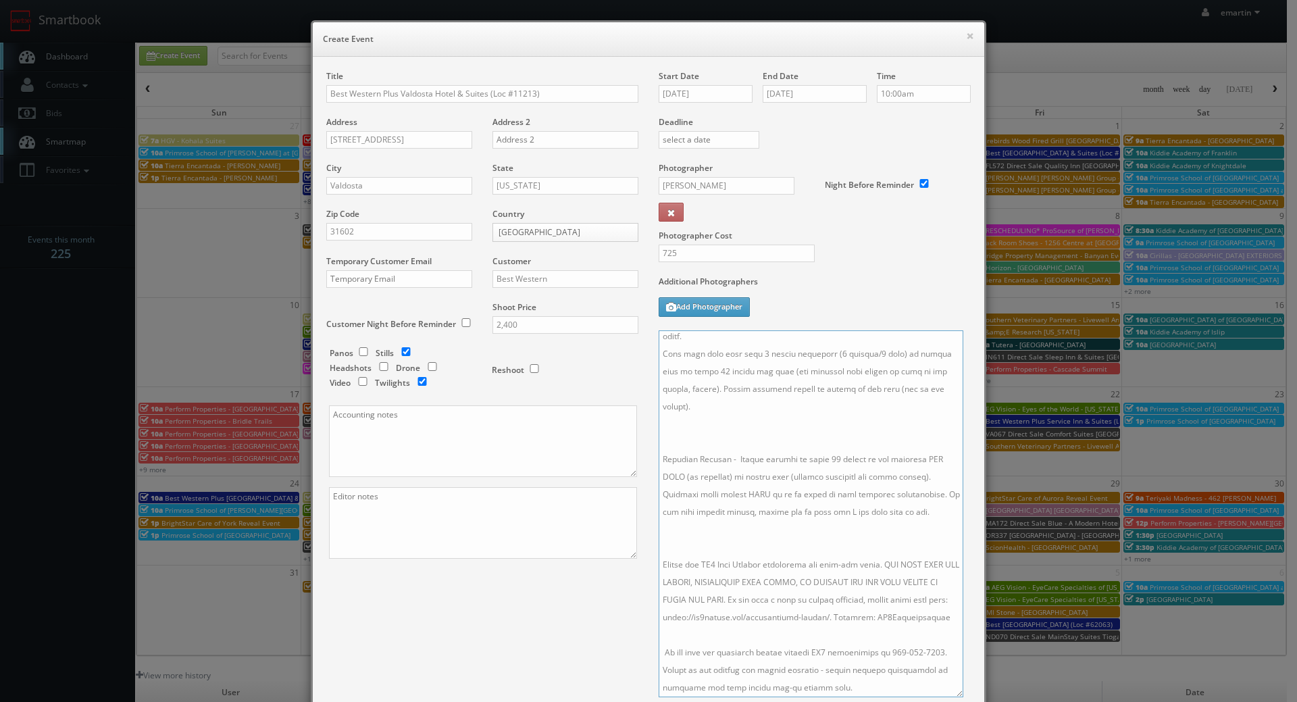
click at [792, 506] on textarea at bounding box center [811, 513] width 305 height 367
click at [737, 426] on textarea at bounding box center [811, 513] width 305 height 367
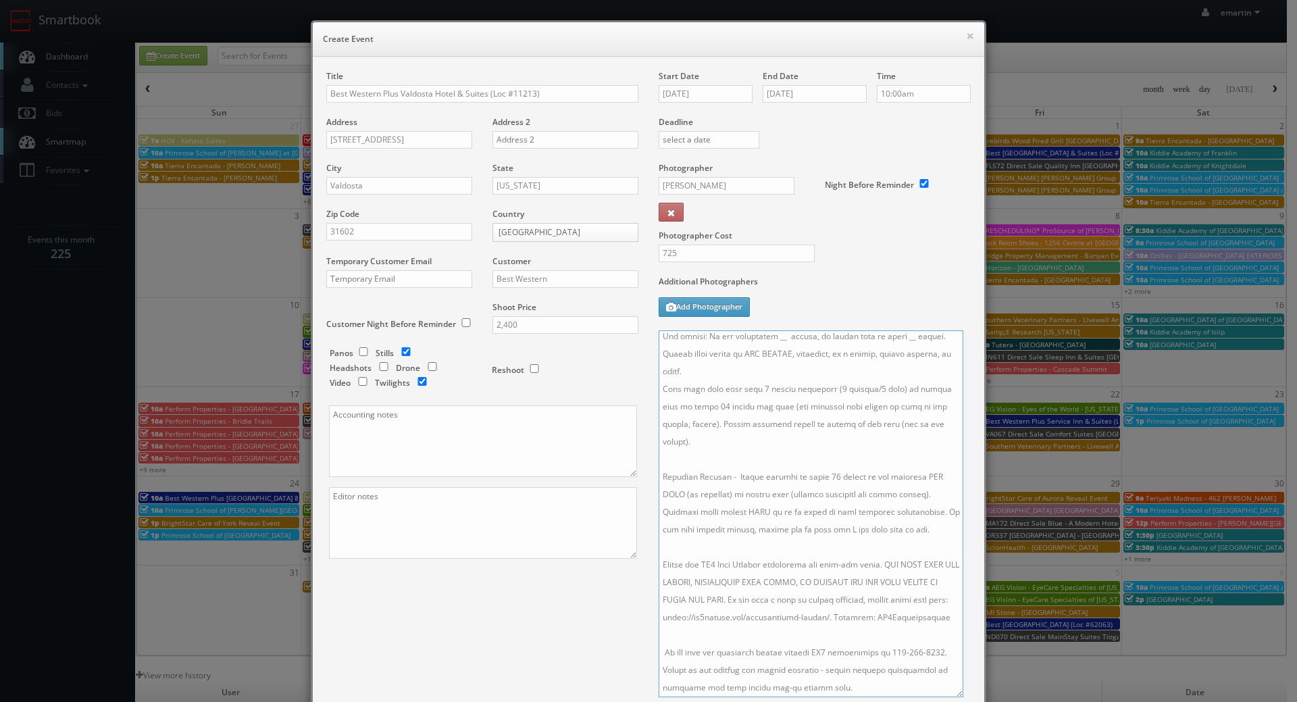
scroll to position [0, 0]
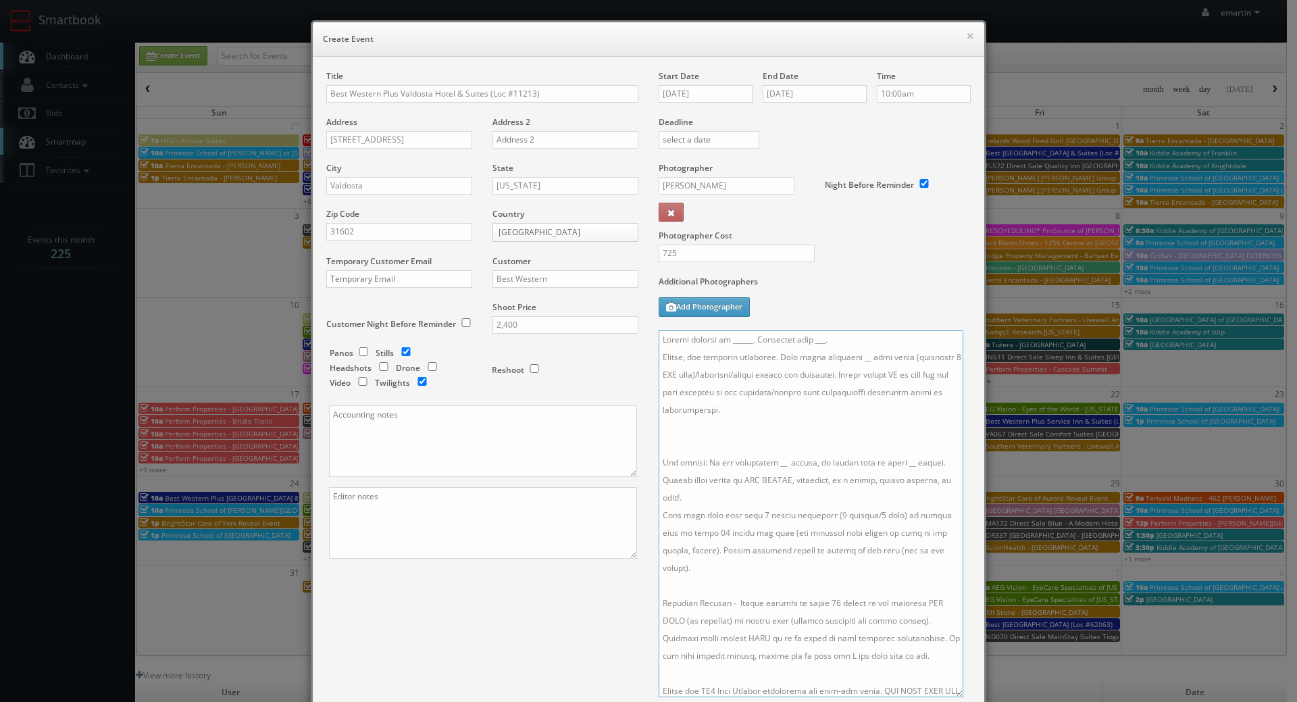
click at [727, 441] on textarea at bounding box center [811, 513] width 305 height 367
click at [842, 355] on textarea at bounding box center [811, 513] width 305 height 367
click at [775, 446] on textarea at bounding box center [811, 513] width 305 height 367
click at [898, 446] on textarea at bounding box center [811, 513] width 305 height 367
click at [861, 488] on textarea at bounding box center [811, 513] width 305 height 367
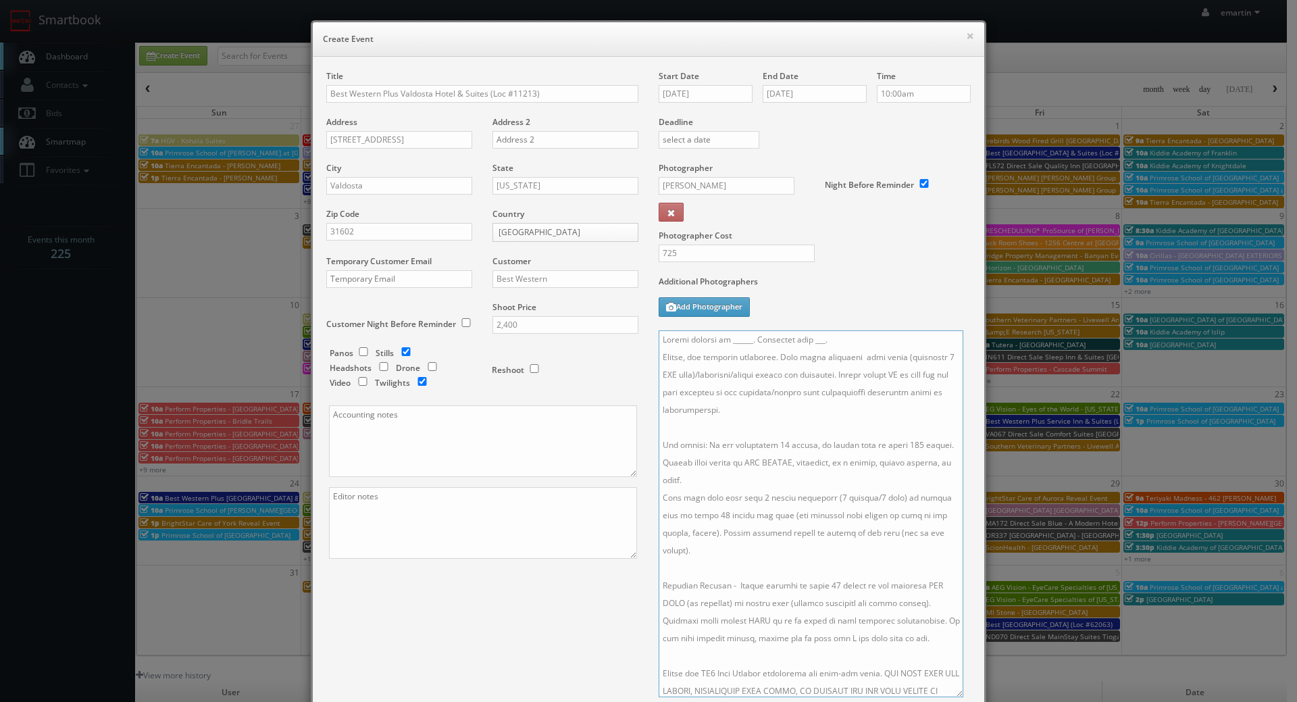
click at [842, 355] on textarea at bounding box center [811, 513] width 305 height 367
drag, startPoint x: 848, startPoint y: 342, endPoint x: 806, endPoint y: 338, distance: 42.1
click at [806, 338] on textarea at bounding box center [811, 513] width 305 height 367
click at [746, 343] on textarea at bounding box center [811, 513] width 305 height 367
paste textarea "Jodi Brannen, jodi@bestwesternvaldosta.com, 229-548-2296"
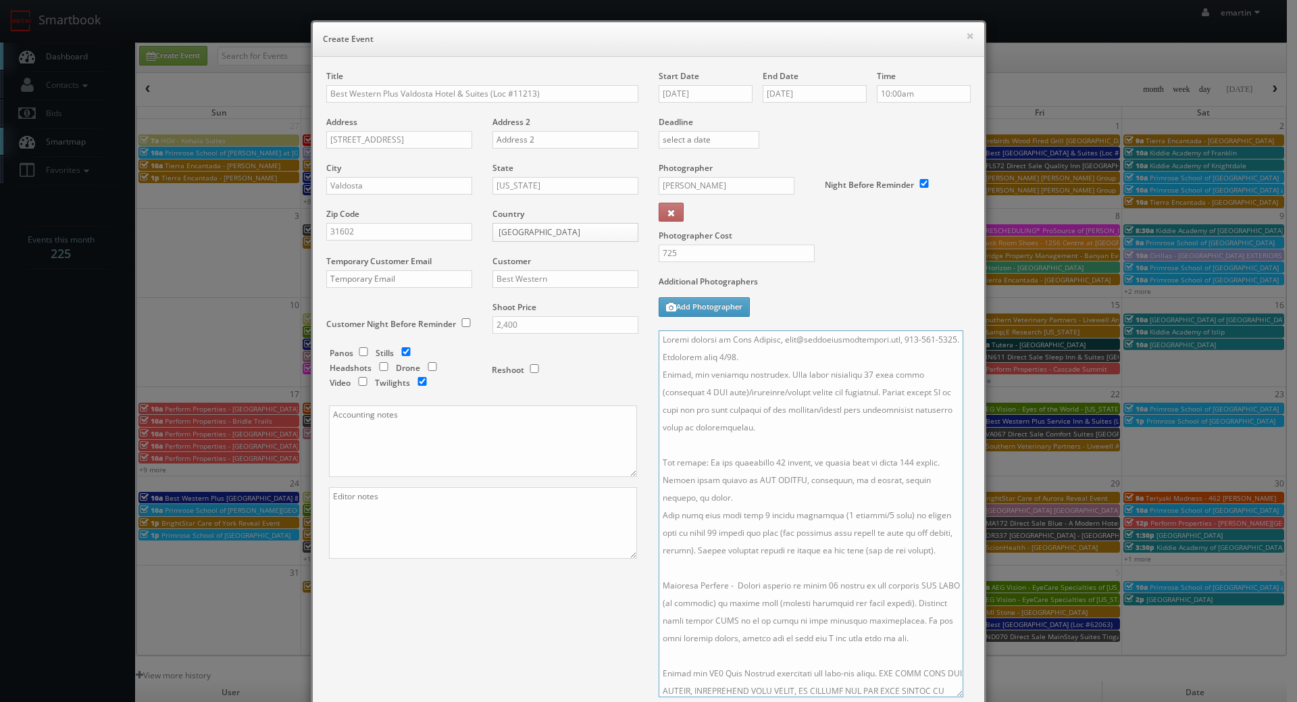
drag, startPoint x: 898, startPoint y: 338, endPoint x: 777, endPoint y: 344, distance: 121.0
click at [777, 344] on textarea at bounding box center [811, 513] width 305 height 367
click at [798, 406] on textarea at bounding box center [811, 513] width 305 height 367
type textarea "Onsite contact is Jodi Brannen, 229-548-2296. Overnight stay 8/26. Stills, and …"
click at [694, 84] on div "Start Date 08/27/2025" at bounding box center [711, 93] width 104 height 46
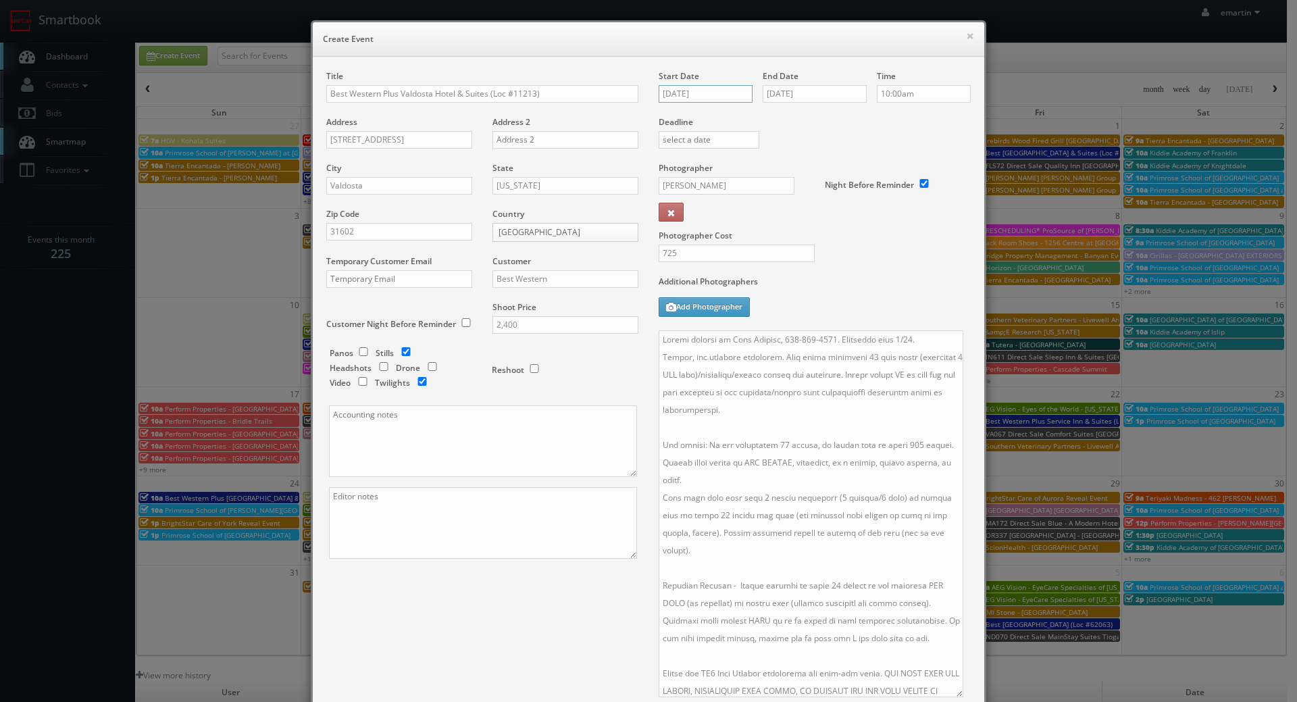
click at [693, 85] on input "08/27/2025" at bounding box center [706, 94] width 94 height 18
click at [825, 286] on label "Additional Photographers" at bounding box center [815, 285] width 312 height 18
click at [570, 561] on div "Title Best Western Plus Valdosta Hotel & Suites (Loc #11213) Address 4025 North…" at bounding box center [482, 326] width 332 height 512
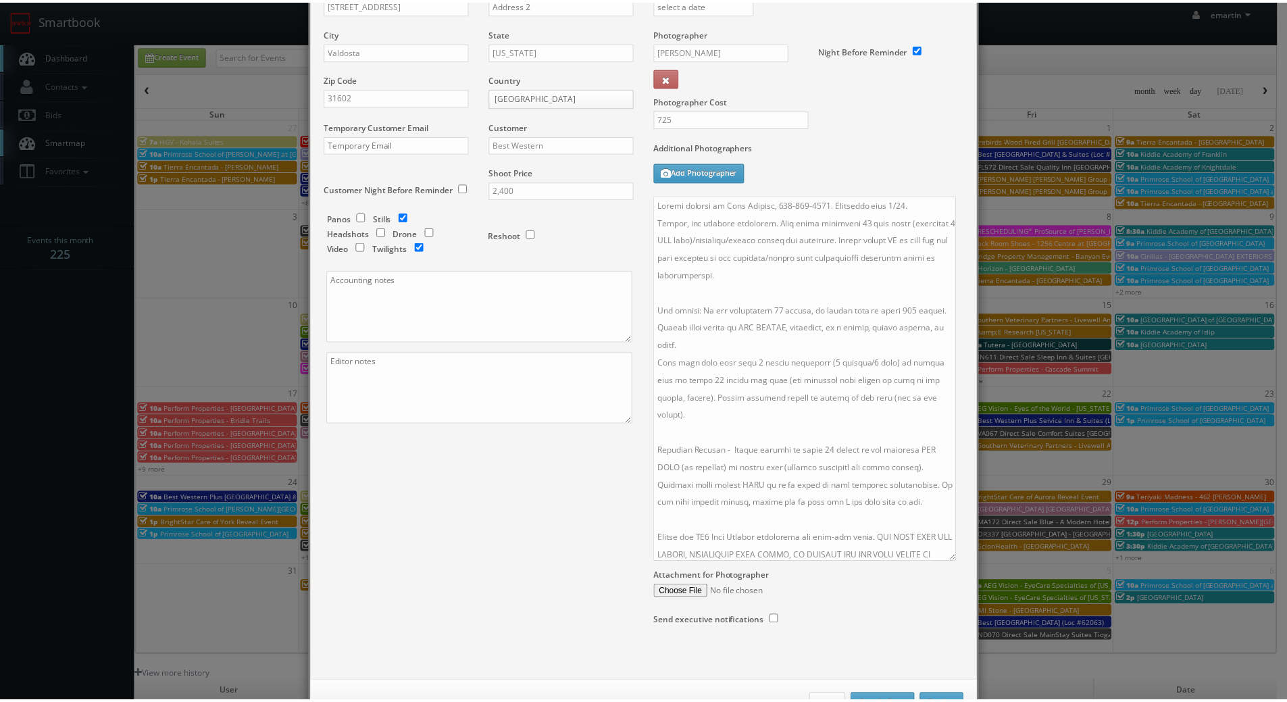
scroll to position [144, 0]
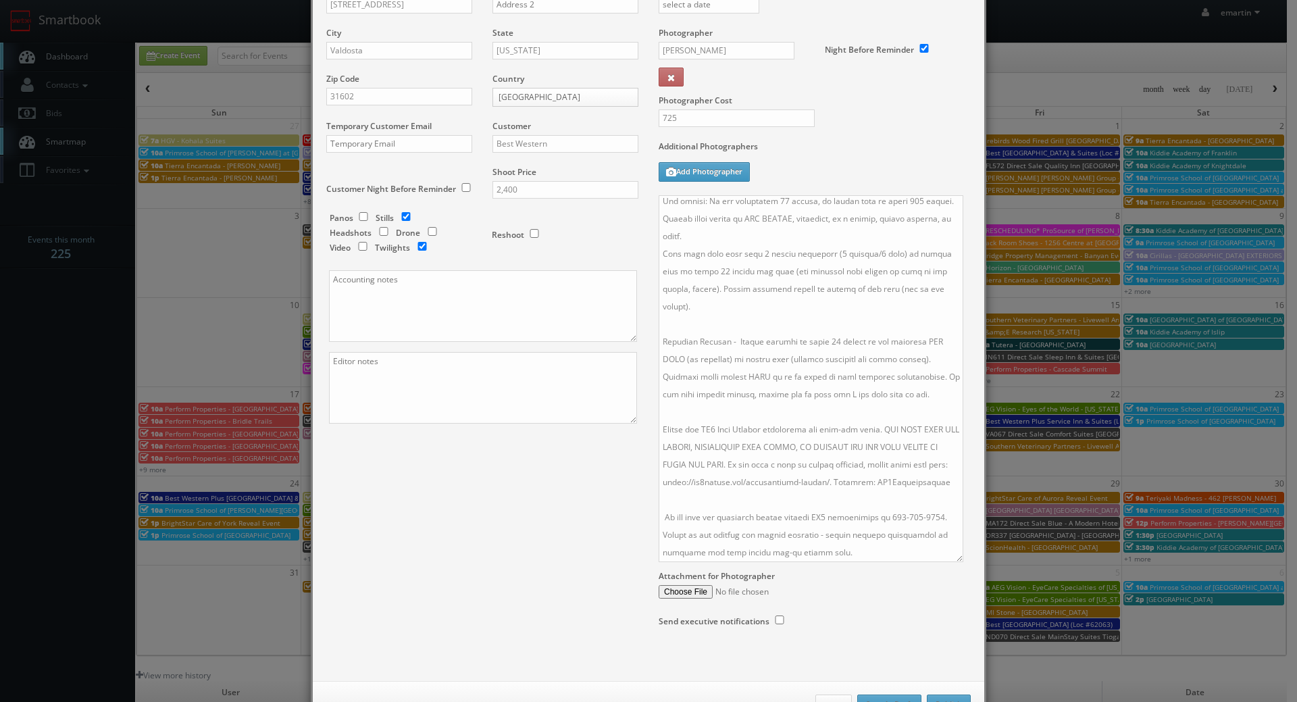
click at [953, 693] on div "Close Save As Draft Publish" at bounding box center [648, 704] width 671 height 47
click at [953, 696] on button "Publish" at bounding box center [949, 704] width 44 height 20
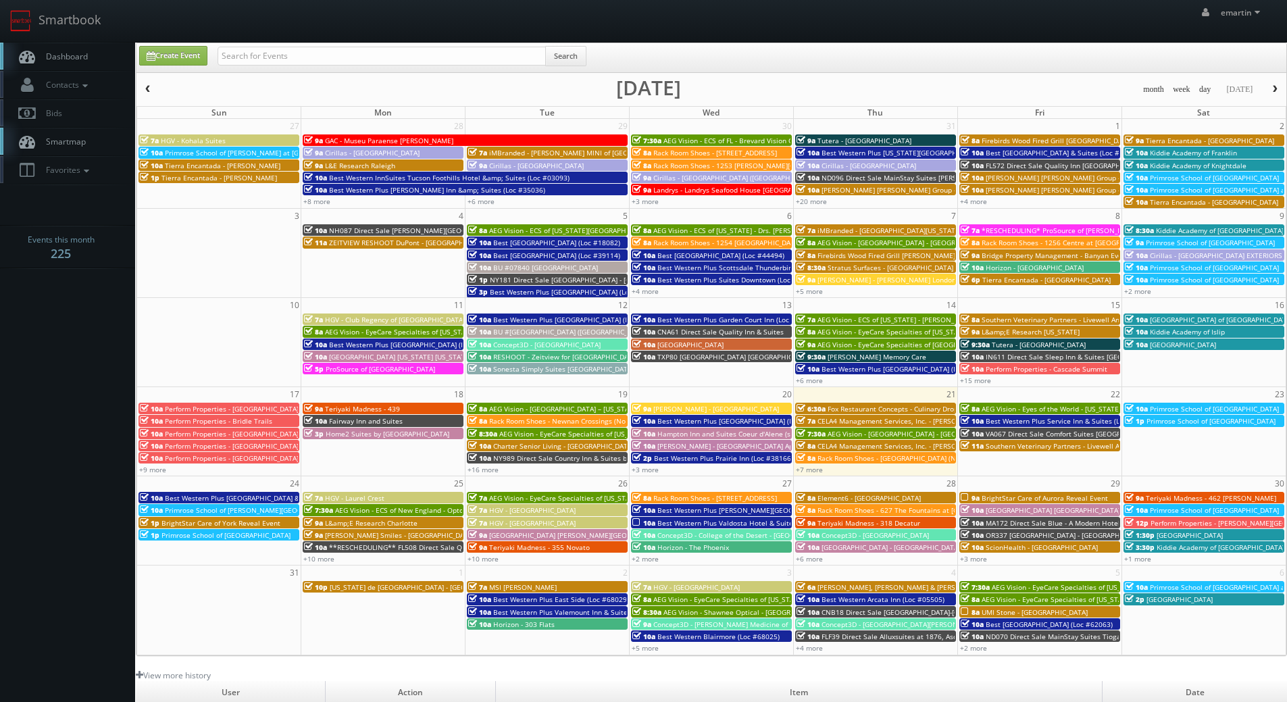
click at [76, 53] on span "Dashboard" at bounding box center [63, 56] width 49 height 11
click at [287, 68] on div "Search" at bounding box center [401, 59] width 369 height 26
click at [287, 61] on input "text" at bounding box center [381, 56] width 328 height 19
type input "baker"
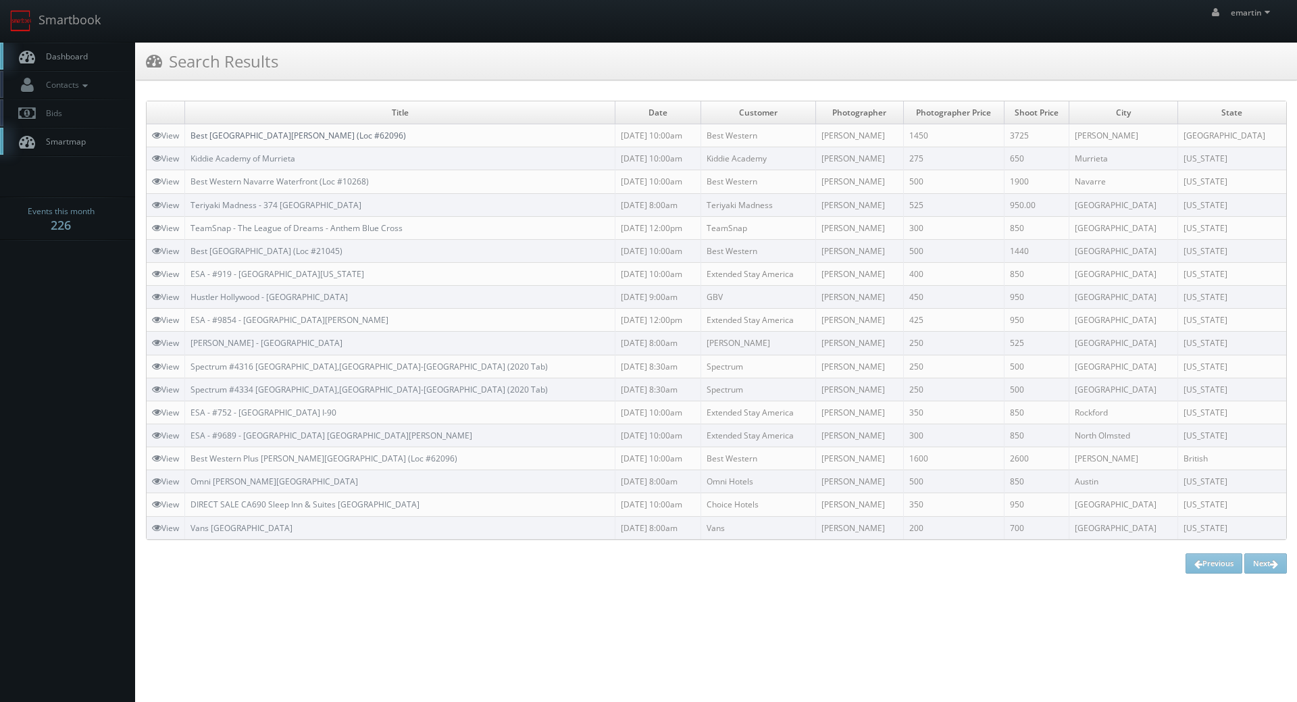
click at [278, 138] on link "Best [GEOGRAPHIC_DATA][PERSON_NAME] (Loc #62096)" at bounding box center [297, 135] width 215 height 11
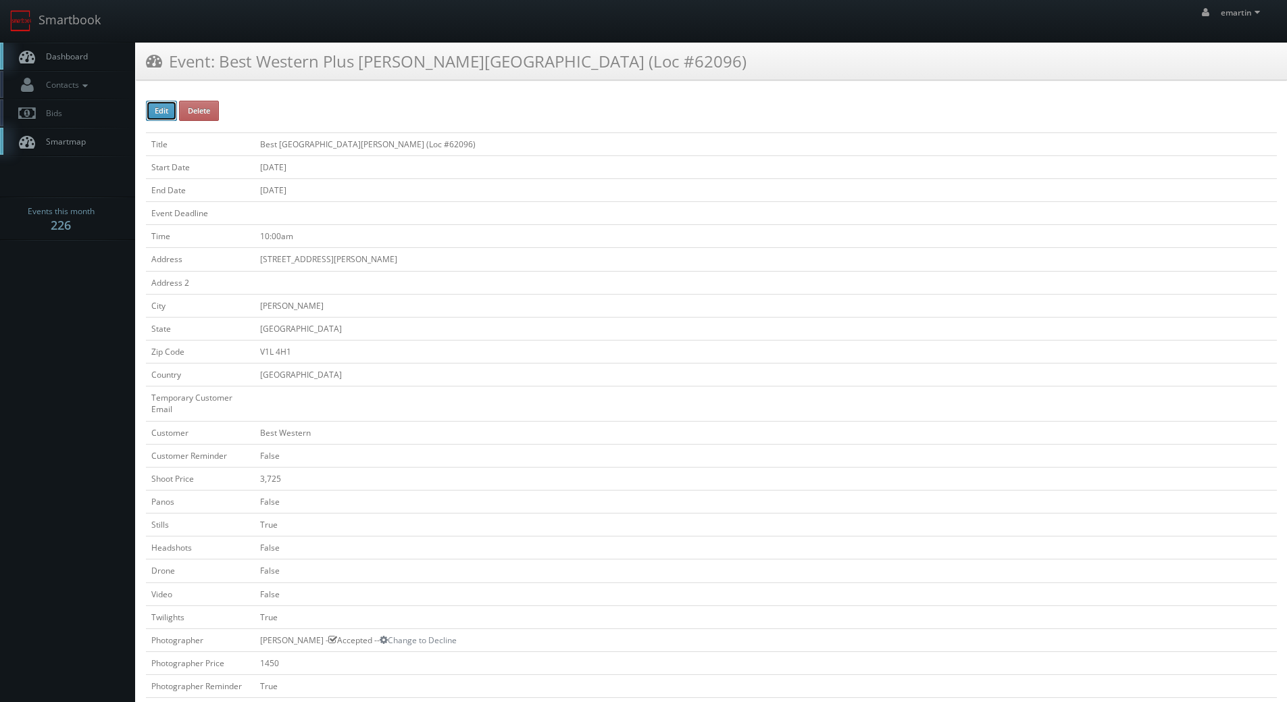
click at [165, 119] on button "Edit" at bounding box center [161, 111] width 31 height 20
type input "Best [GEOGRAPHIC_DATA][PERSON_NAME] (Loc #62096)"
type input "[STREET_ADDRESS][PERSON_NAME]"
type input "[PERSON_NAME]"
type input "V1L 4H1"
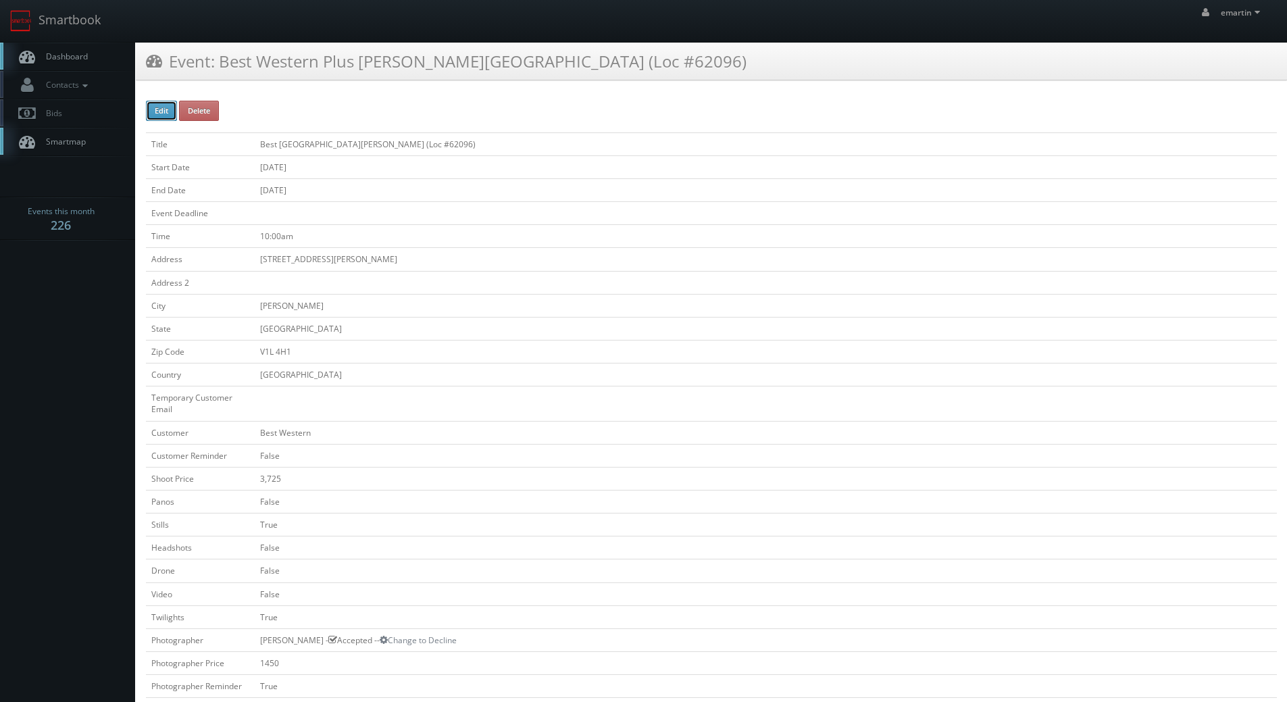
select select "[GEOGRAPHIC_DATA]"
checkbox input "false"
type input "3,725"
checkbox input "false"
checkbox input "true"
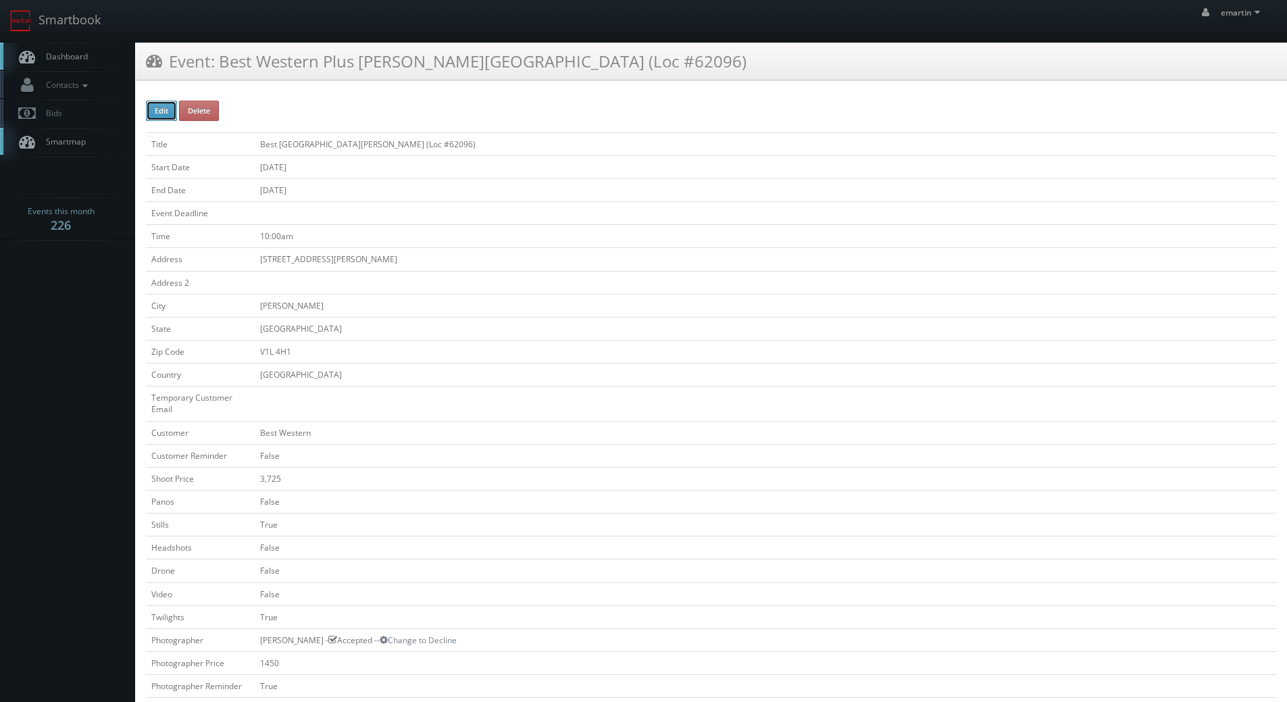
checkbox input "false"
checkbox input "true"
checkbox input "false"
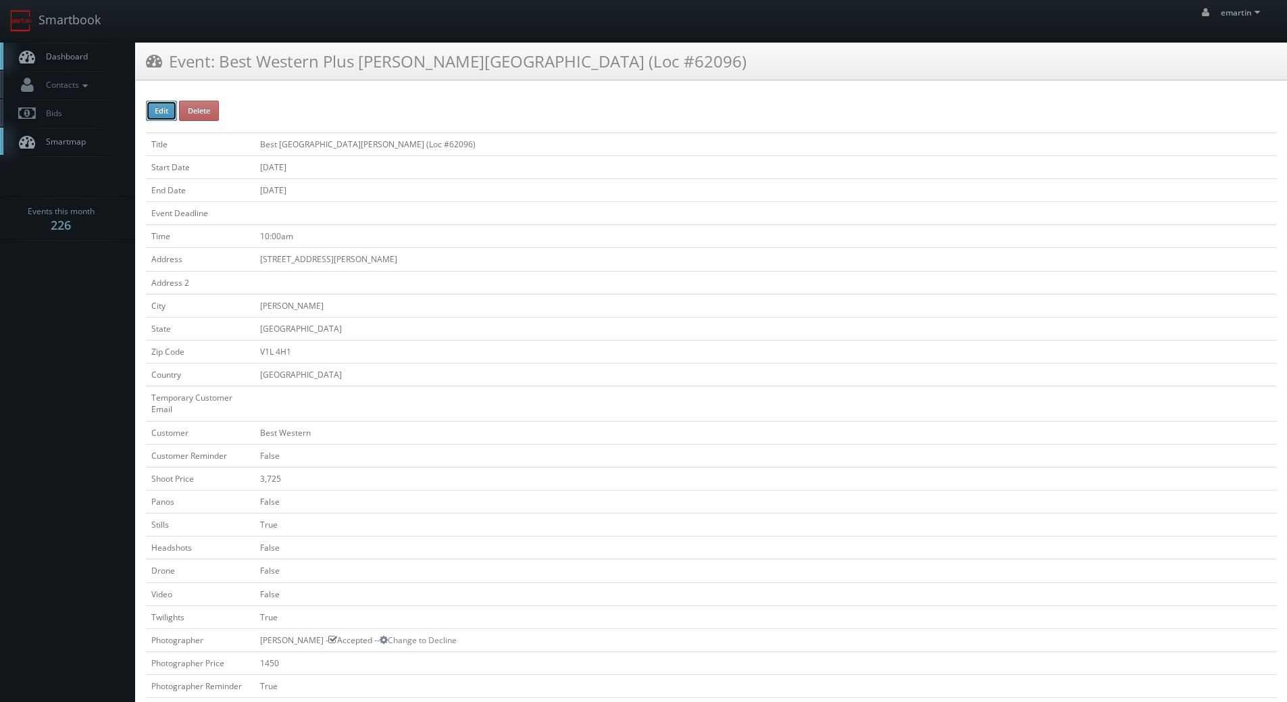
type input "09/24/2025"
type input "09/25/2025"
type input "10:00am"
checkbox input "true"
checkbox input "false"
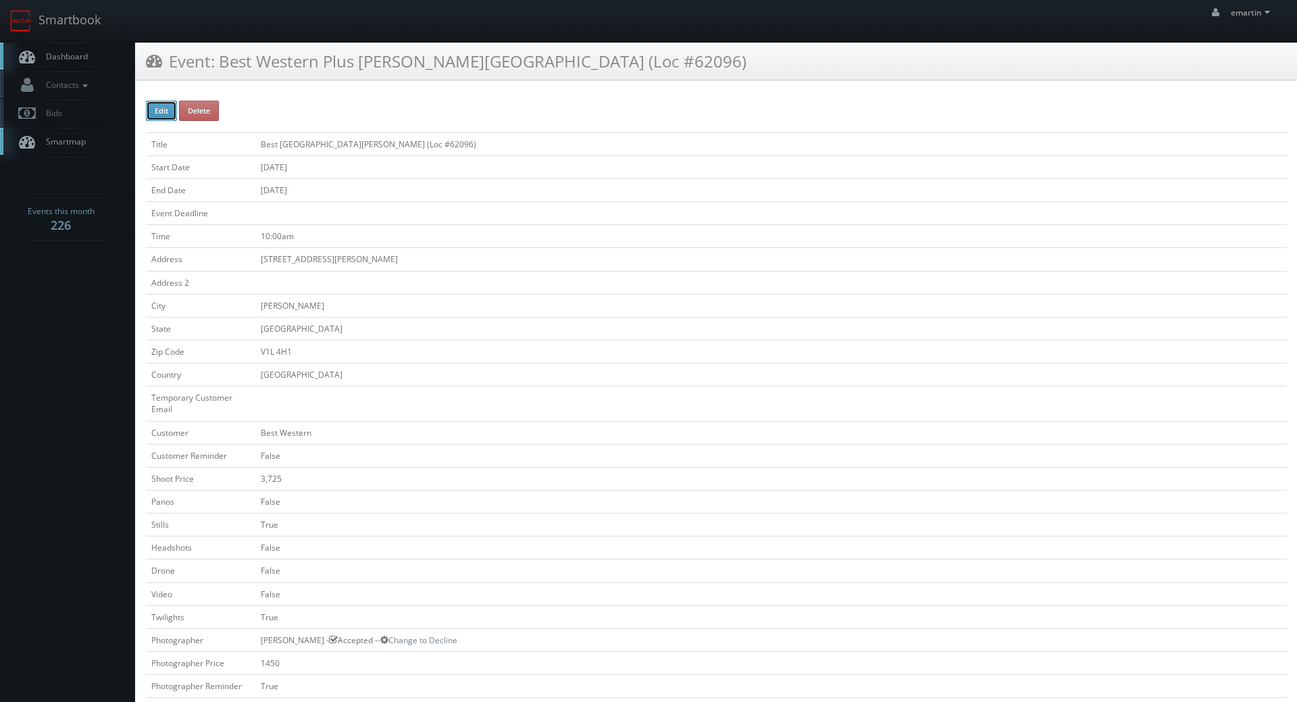
type input "3,725"
type input "1450"
select select "fake55@mg.cs3calendar.com"
select select "mapimmersive@gmail.com"
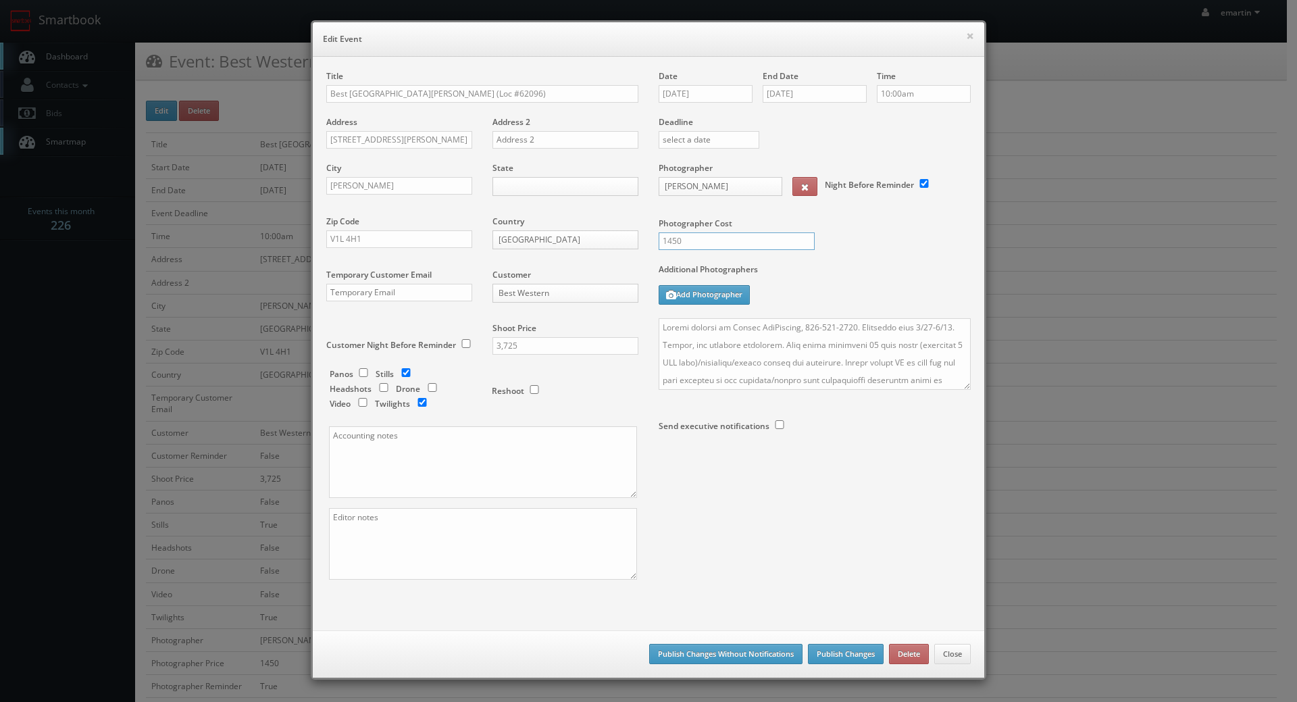
drag, startPoint x: 644, startPoint y: 239, endPoint x: 622, endPoint y: 228, distance: 24.8
click at [626, 234] on div "Title Best Western Plus Baker Street Inn (Loc #62096) Address 153 Baker St Addr…" at bounding box center [648, 336] width 665 height 533
type input "1575"
click at [908, 274] on label "Additional Photographers" at bounding box center [815, 272] width 312 height 18
click at [742, 654] on button "Publish Changes Without Notifications" at bounding box center [725, 654] width 153 height 20
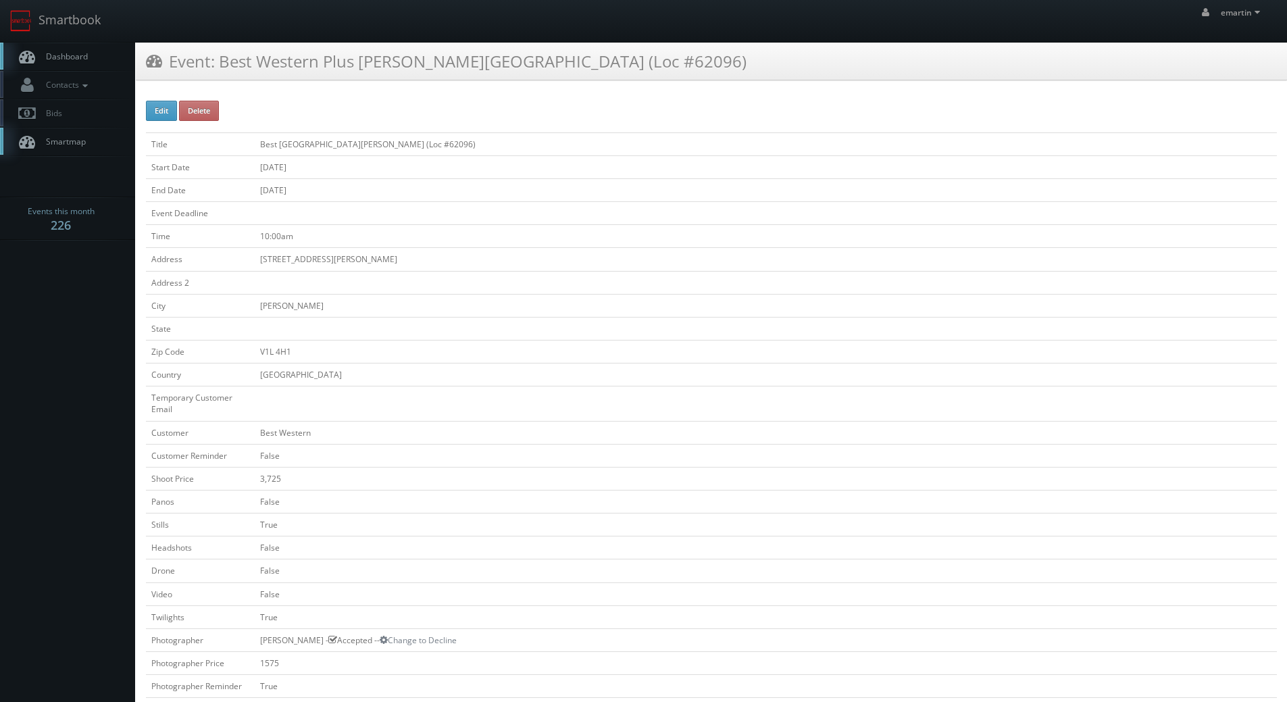
click at [573, 198] on td "[DATE]" at bounding box center [766, 189] width 1022 height 23
click at [72, 53] on span "Dashboard" at bounding box center [63, 56] width 49 height 11
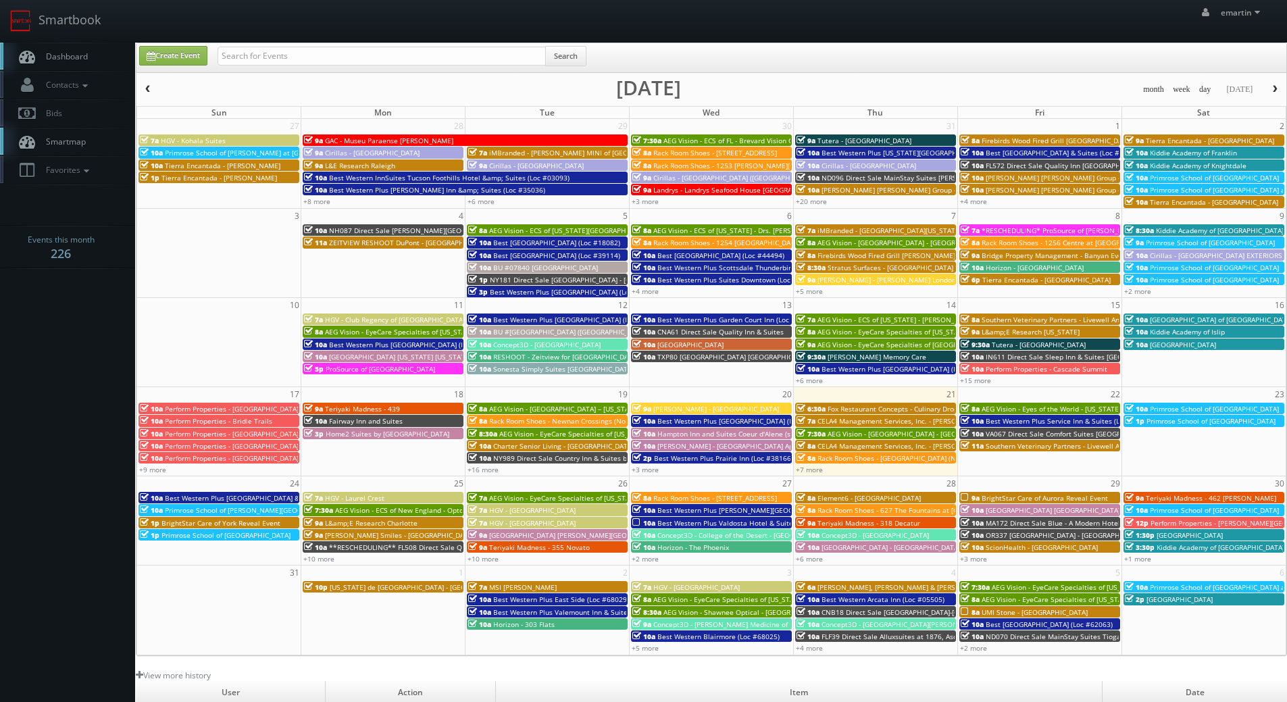
click at [627, 26] on div "emartin emartin Profile Logout" at bounding box center [643, 21] width 1287 height 42
click at [48, 63] on link "Dashboard" at bounding box center [67, 57] width 135 height 28
